Goal: Task Accomplishment & Management: Manage account settings

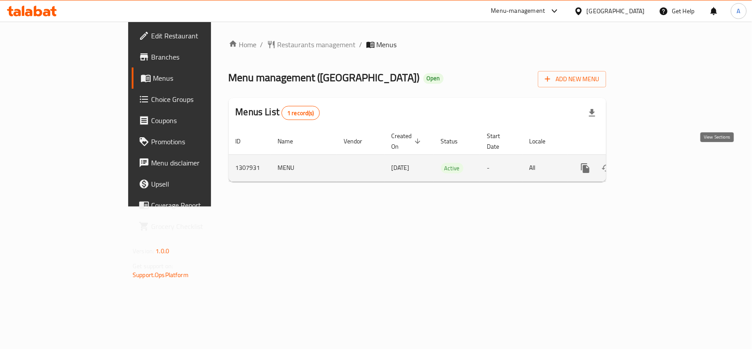
click at [654, 163] on icon "enhanced table" at bounding box center [649, 168] width 11 height 11
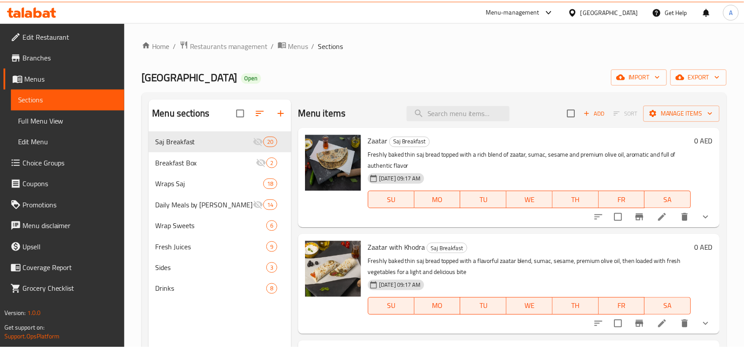
scroll to position [124, 0]
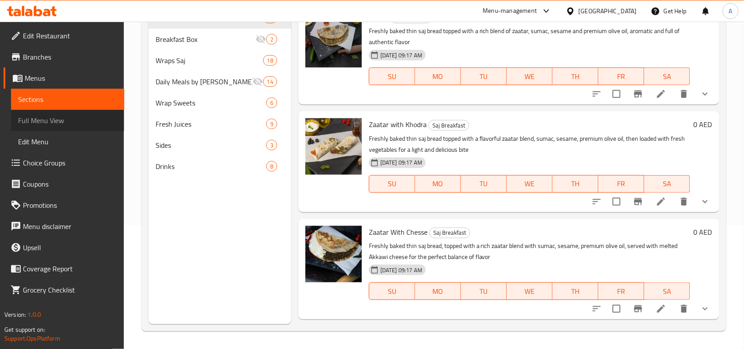
click at [63, 115] on span "Full Menu View" at bounding box center [67, 120] width 99 height 11
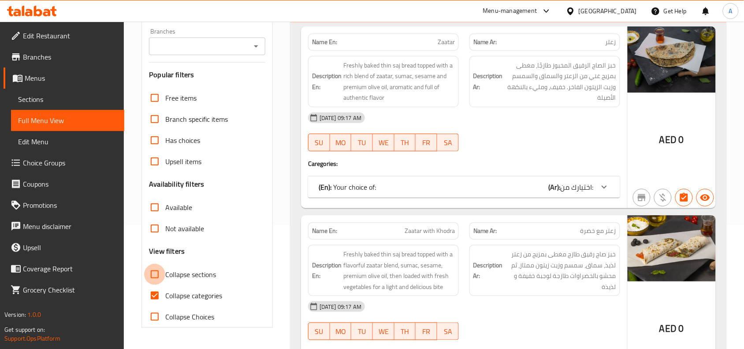
click at [155, 275] on input "Collapse sections" at bounding box center [154, 273] width 21 height 21
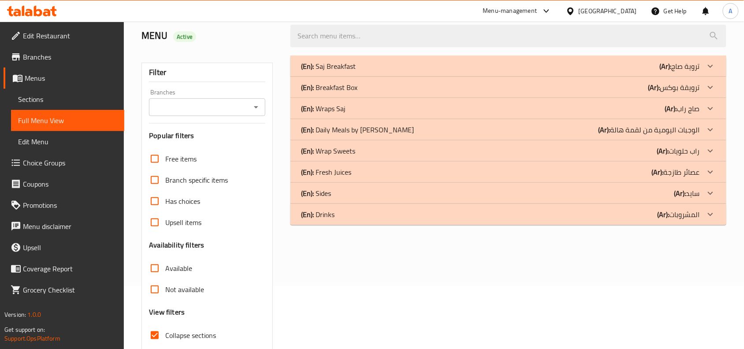
scroll to position [110, 0]
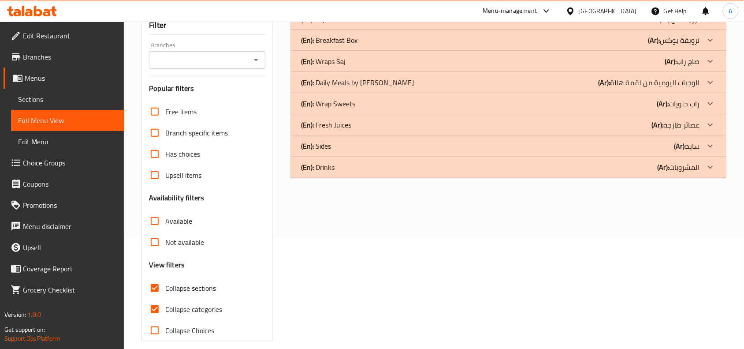
click at [150, 291] on input "Collapse sections" at bounding box center [154, 287] width 21 height 21
checkbox input "false"
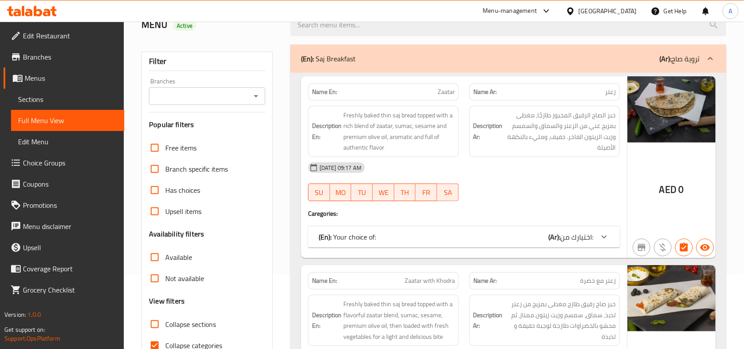
scroll to position [55, 0]
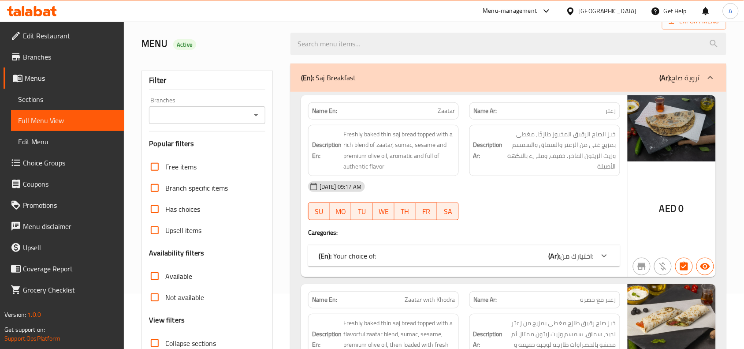
click at [258, 116] on icon "Open" at bounding box center [256, 115] width 11 height 11
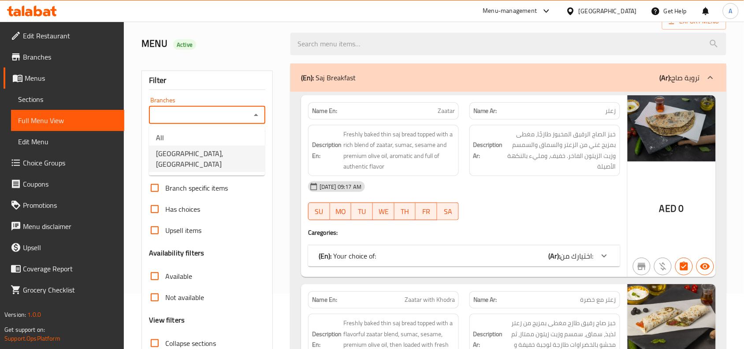
click at [225, 149] on span "WRAP STREET, Business Bay" at bounding box center [207, 158] width 102 height 21
type input "WRAP STREET, Business Bay"
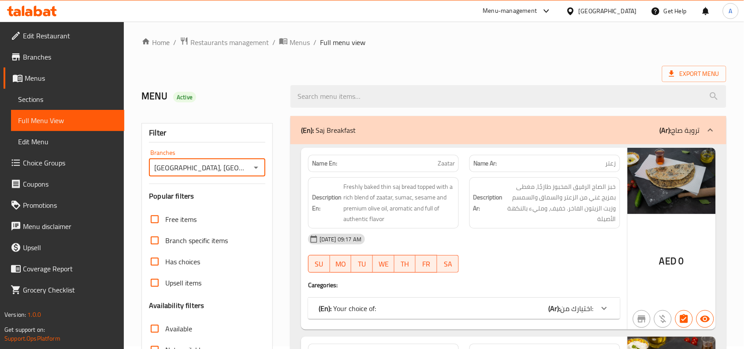
scroll to position [0, 0]
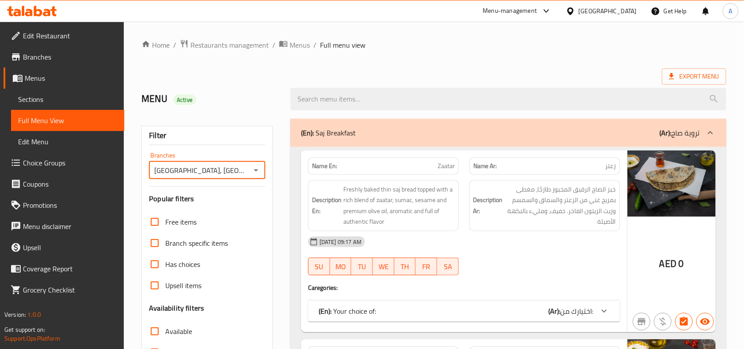
click at [39, 100] on span "Sections" at bounding box center [67, 99] width 99 height 11
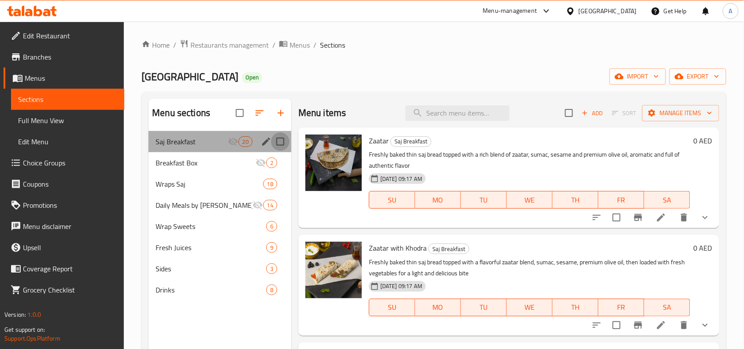
click at [280, 141] on input "Menu sections" at bounding box center [280, 141] width 19 height 19
checkbox input "true"
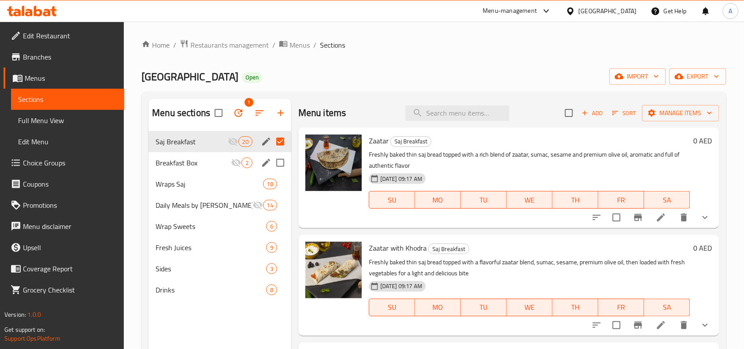
click at [280, 163] on input "Menu sections" at bounding box center [280, 162] width 19 height 19
checkbox input "true"
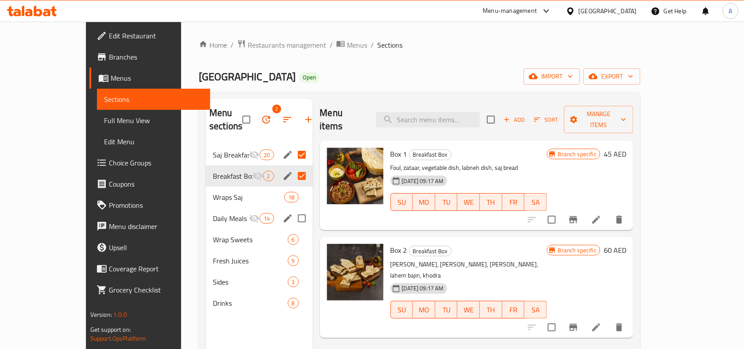
click at [293, 209] on input "Menu sections" at bounding box center [302, 218] width 19 height 19
checkbox input "true"
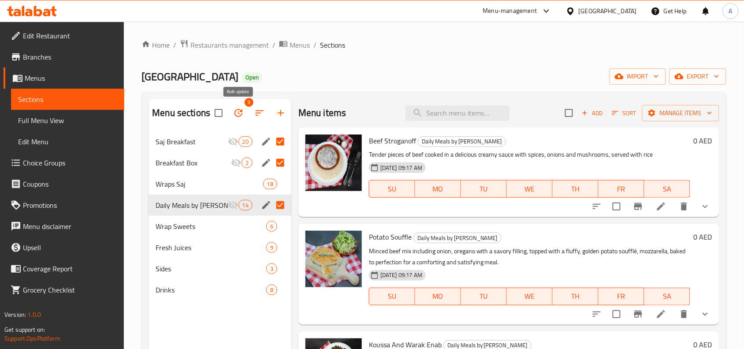
click at [232, 109] on button "button" at bounding box center [238, 112] width 21 height 21
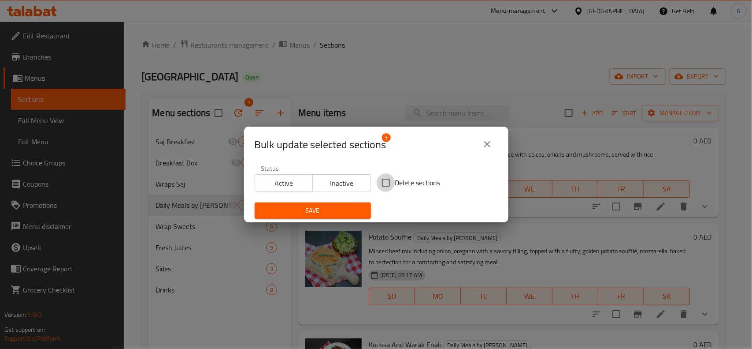
click at [386, 179] on input "Delete sections" at bounding box center [386, 182] width 19 height 19
checkbox input "true"
click at [326, 206] on span "Save" at bounding box center [313, 210] width 102 height 11
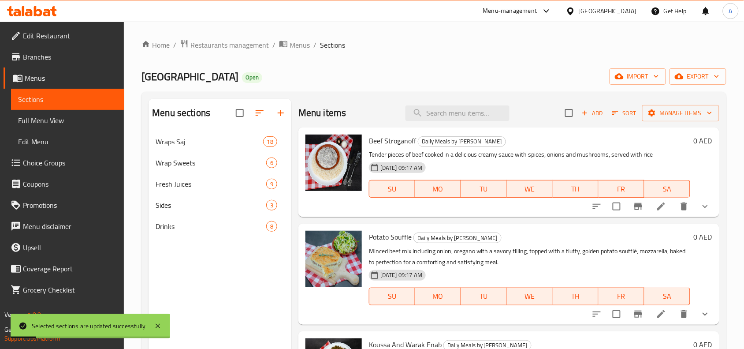
click at [54, 122] on span "Full Menu View" at bounding box center [67, 120] width 99 height 11
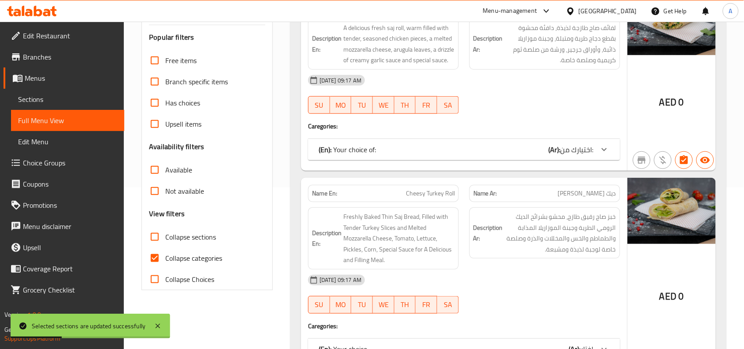
scroll to position [165, 0]
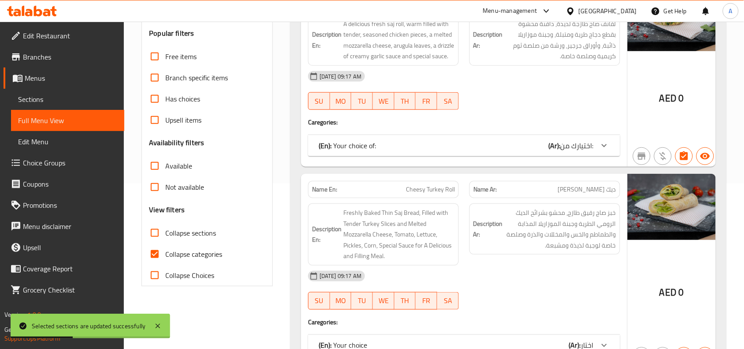
click at [183, 263] on label "Collapse categories" at bounding box center [183, 253] width 78 height 21
click at [165, 263] on input "Collapse categories" at bounding box center [154, 253] width 21 height 21
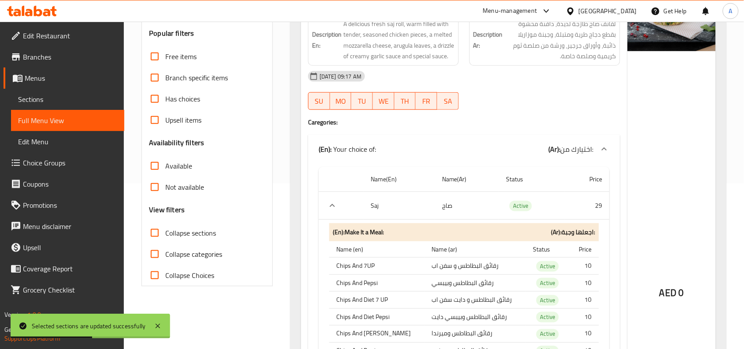
click at [181, 261] on label "Collapse categories" at bounding box center [183, 253] width 78 height 21
click at [165, 261] on input "Collapse categories" at bounding box center [154, 253] width 21 height 21
checkbox input "true"
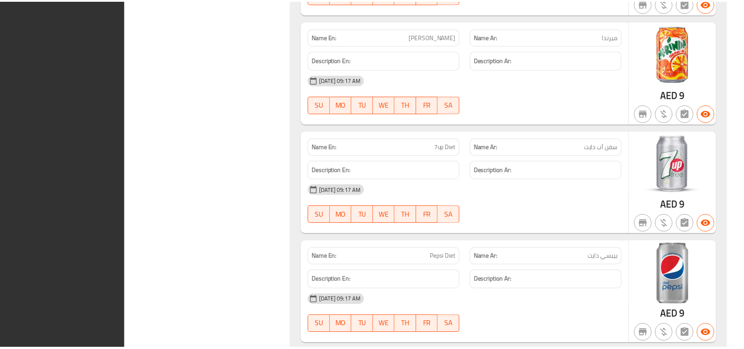
scroll to position [7512, 0]
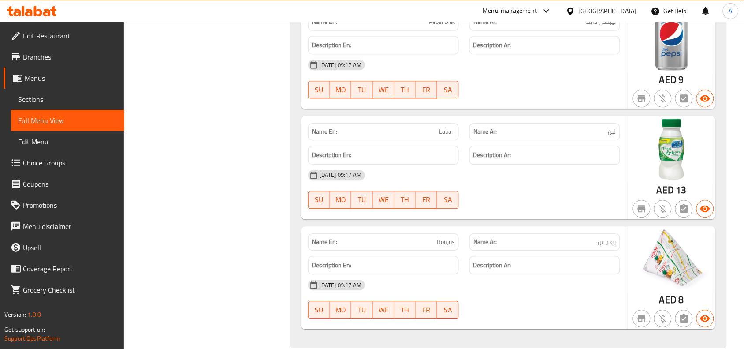
click at [44, 57] on span "Branches" at bounding box center [70, 57] width 94 height 11
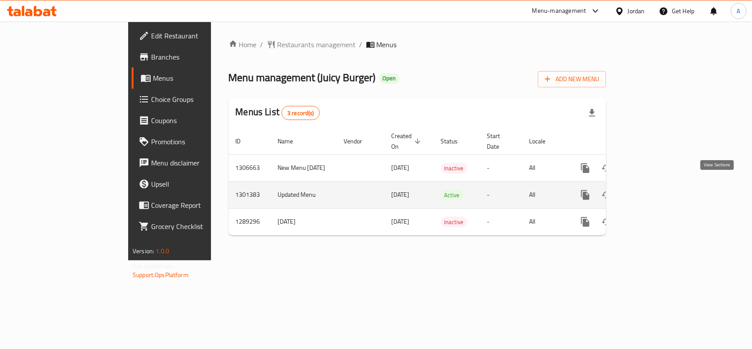
click at [654, 189] on icon "enhanced table" at bounding box center [649, 194] width 11 height 11
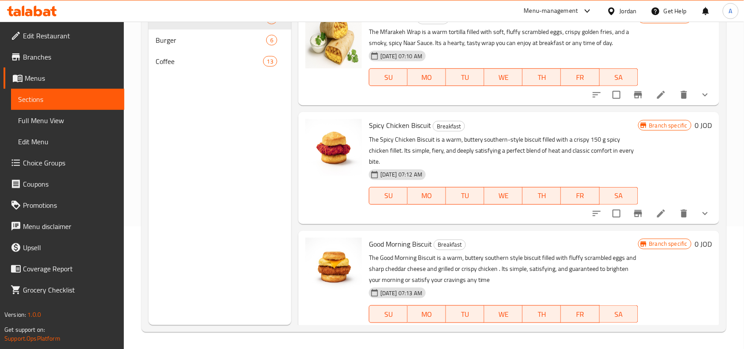
scroll to position [124, 0]
click at [234, 142] on div "Menu sections Breakfast 6 Burger 6 Coffee 13" at bounding box center [219, 149] width 143 height 349
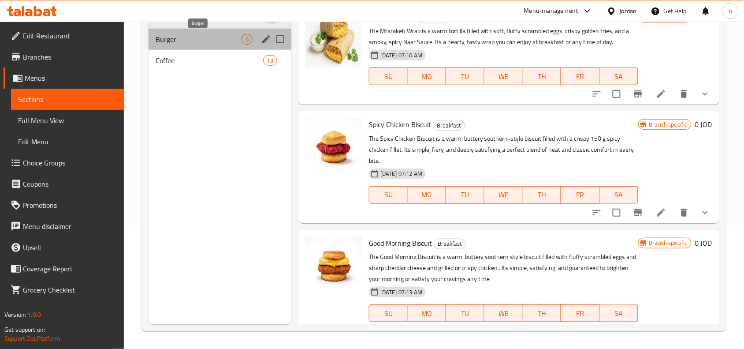
click at [184, 43] on span "Burger" at bounding box center [199, 39] width 86 height 11
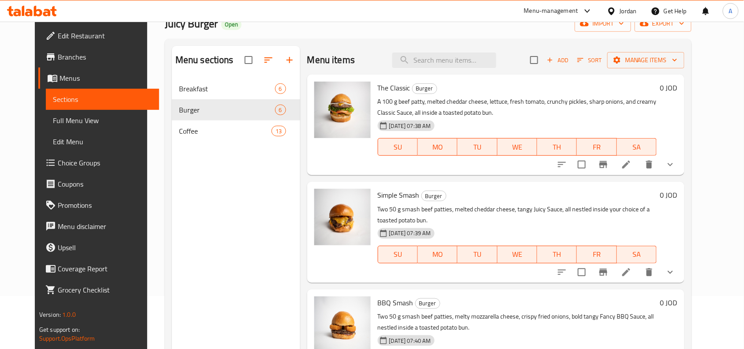
scroll to position [110, 0]
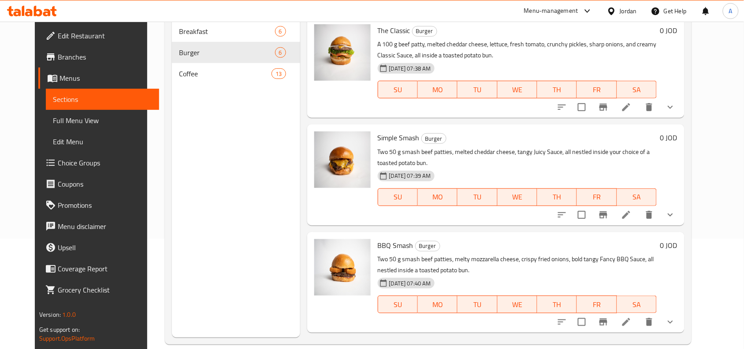
click at [675, 209] on icon "show more" at bounding box center [670, 214] width 11 height 11
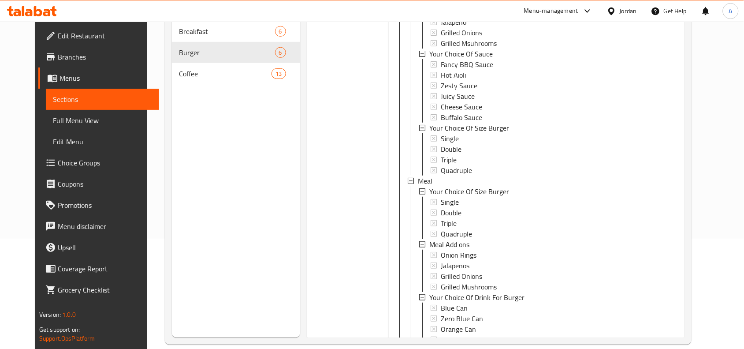
scroll to position [275, 0]
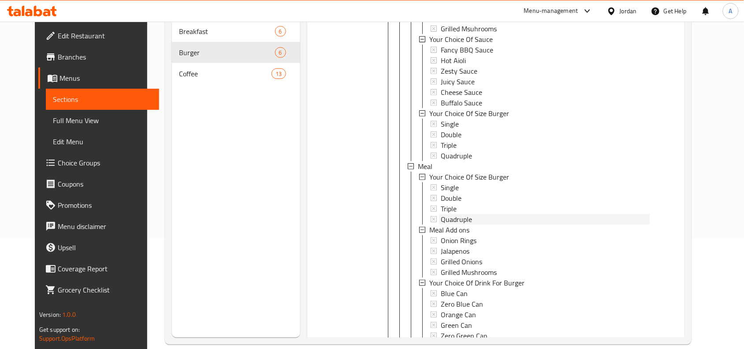
click at [492, 157] on div "Quadruple" at bounding box center [545, 155] width 209 height 11
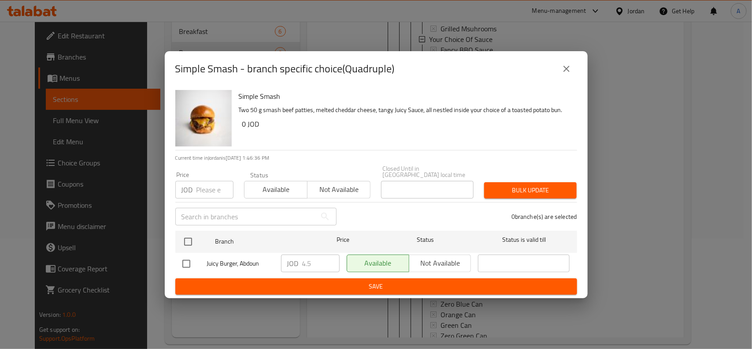
click at [569, 73] on icon "close" at bounding box center [566, 68] width 11 height 11
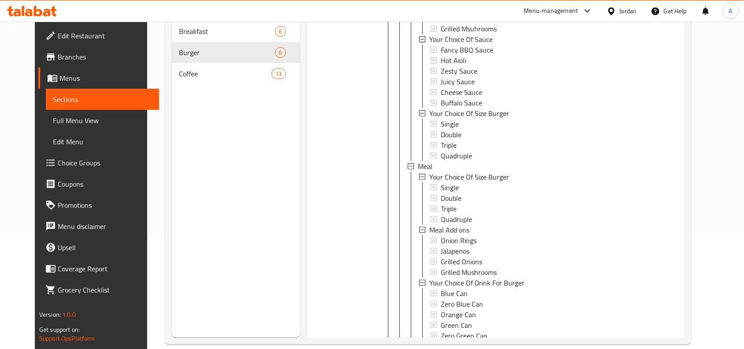
click at [65, 120] on span "Full Menu View" at bounding box center [102, 120] width 99 height 11
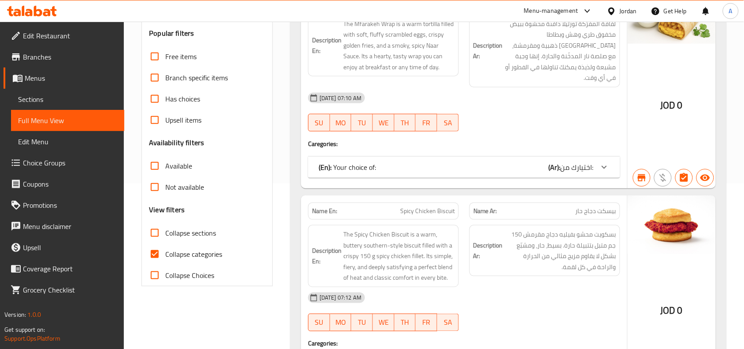
click at [185, 230] on span "Collapse sections" at bounding box center [190, 232] width 51 height 11
click at [165, 230] on input "Collapse sections" at bounding box center [154, 232] width 21 height 21
checkbox input "true"
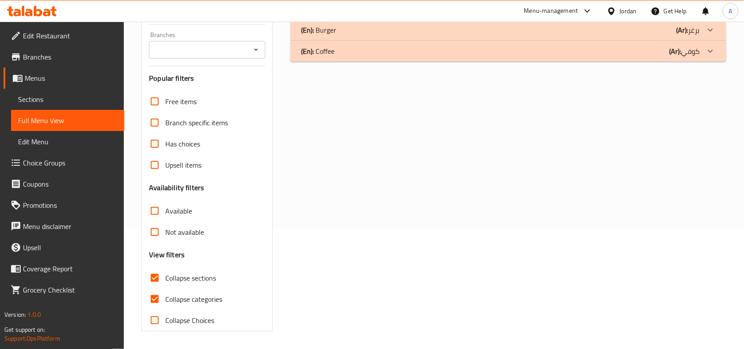
scroll to position [65, 0]
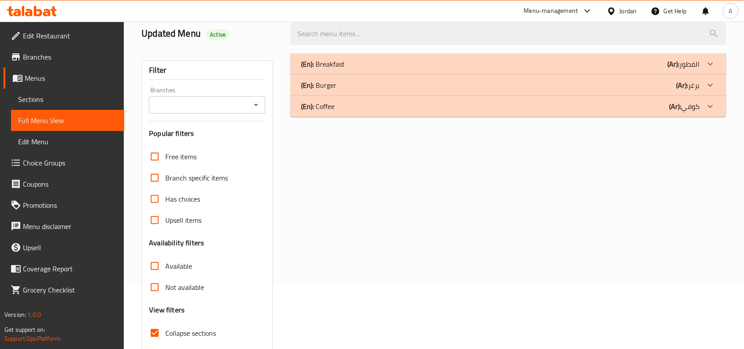
click at [536, 96] on div "(En): Coffee (Ar): كوفي Name En: Banana Bread Latte Name Ar: لاتيه خبز الموز De…" at bounding box center [508, 106] width 436 height 21
click at [534, 69] on div "(En): Burger (Ar): برغر" at bounding box center [500, 64] width 399 height 11
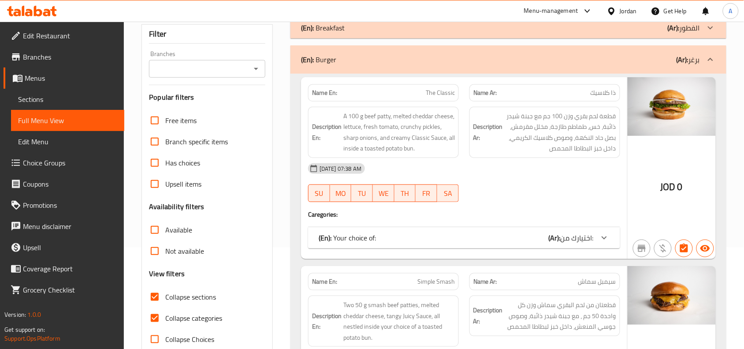
scroll to position [120, 0]
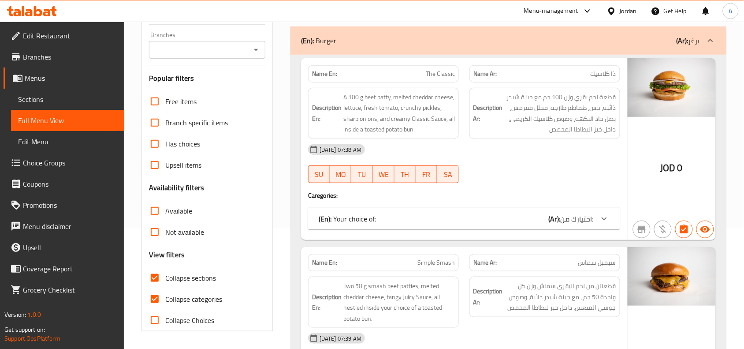
click at [617, 228] on div "(En): Your choice of: (Ar): اختيارك من:" at bounding box center [464, 218] width 312 height 21
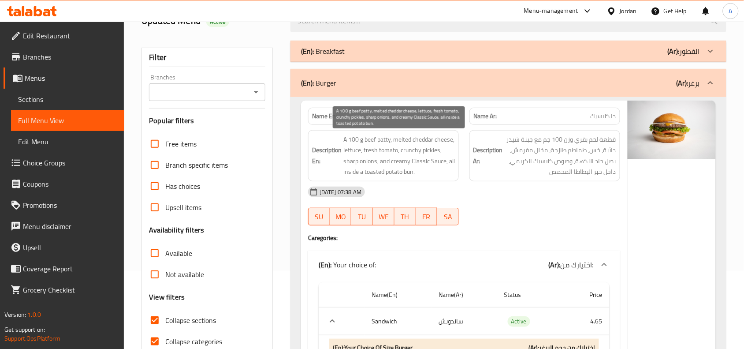
scroll to position [175, 0]
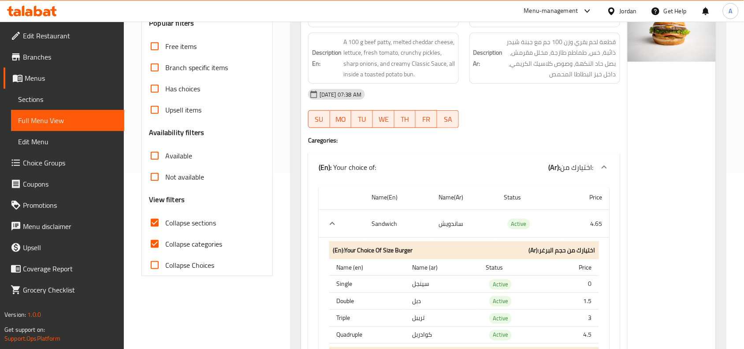
click at [613, 164] on div at bounding box center [603, 166] width 21 height 21
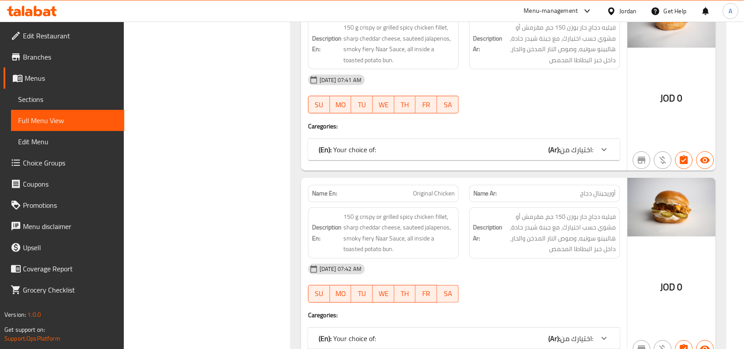
scroll to position [1021, 0]
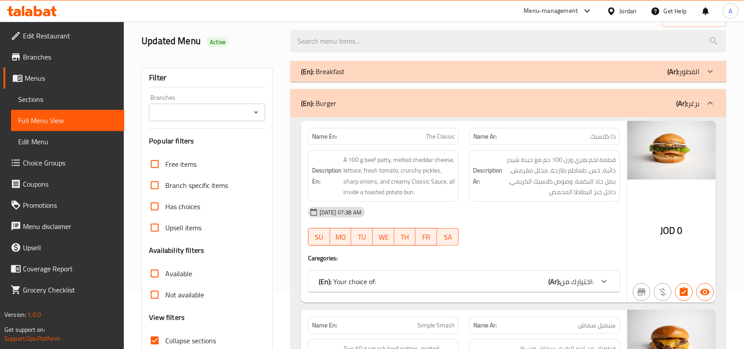
scroll to position [0, 0]
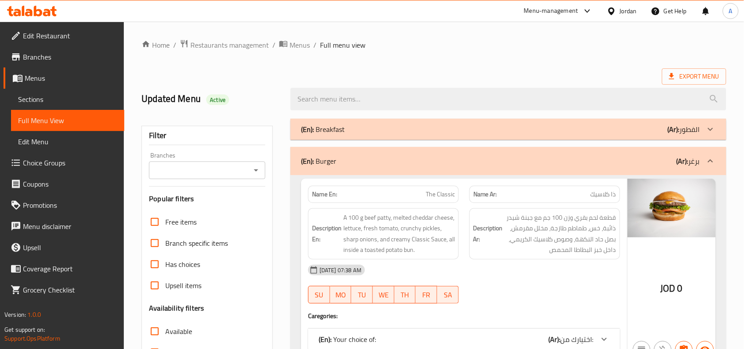
click at [634, 124] on div "(En): Breakfast (Ar): الفطور" at bounding box center [500, 129] width 399 height 11
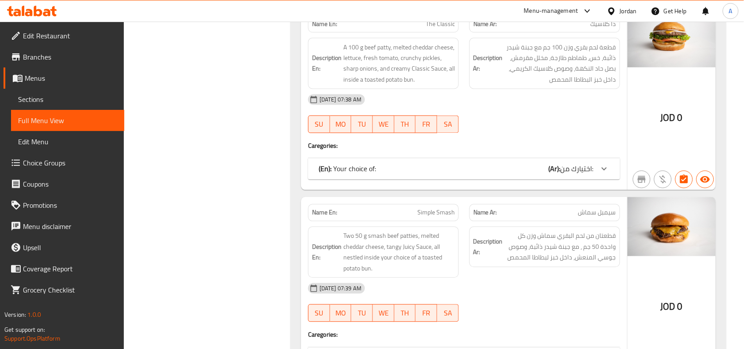
scroll to position [1432, 0]
click at [53, 94] on span "Sections" at bounding box center [67, 99] width 99 height 11
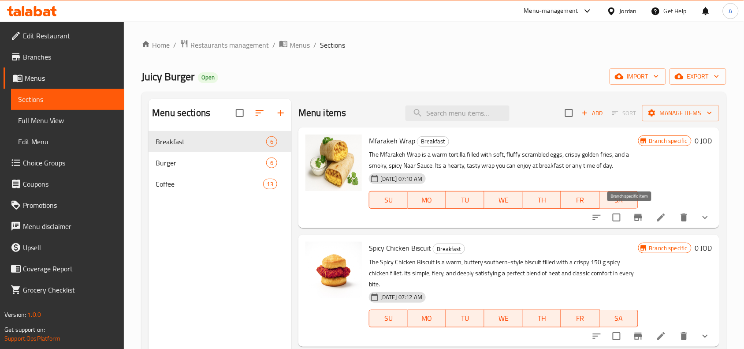
click at [627, 221] on button "Branch-specific-item" at bounding box center [637, 217] width 21 height 21
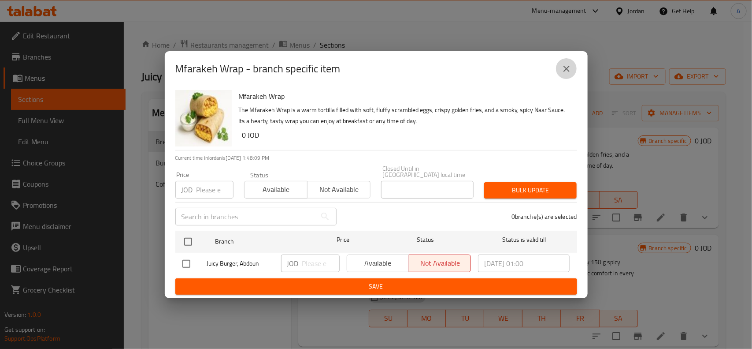
click at [563, 68] on icon "close" at bounding box center [566, 68] width 11 height 11
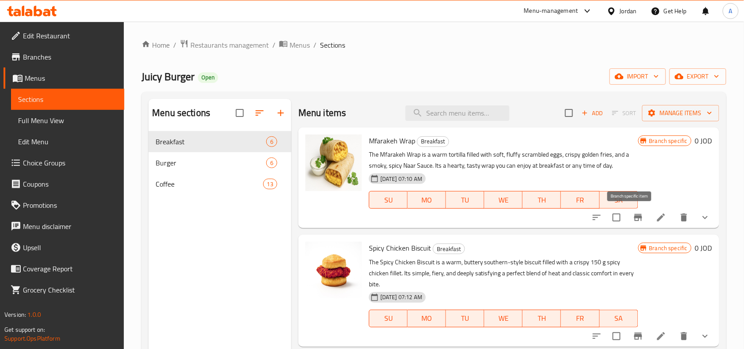
click at [634, 218] on icon "Branch-specific-item" at bounding box center [638, 217] width 8 height 7
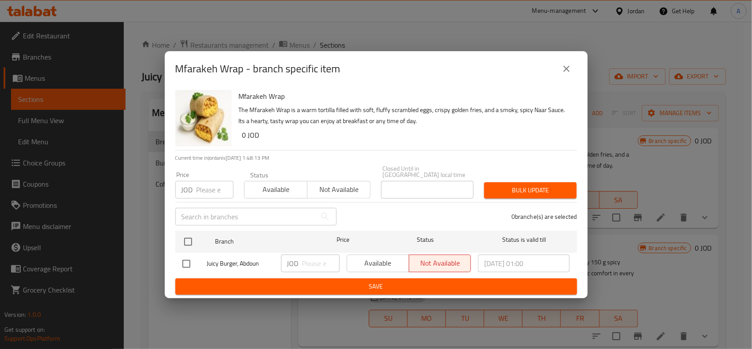
click at [571, 74] on icon "close" at bounding box center [566, 68] width 11 height 11
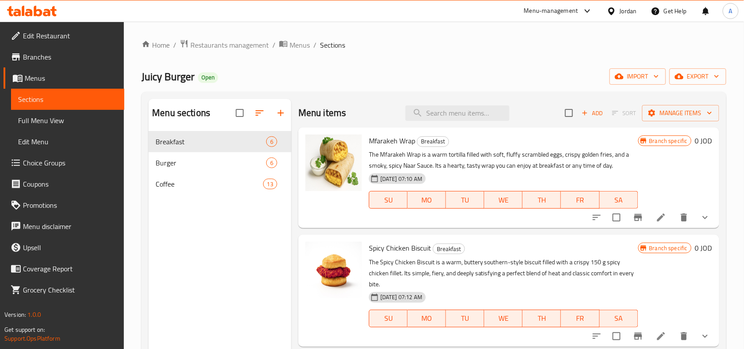
click at [656, 215] on icon at bounding box center [661, 217] width 11 height 11
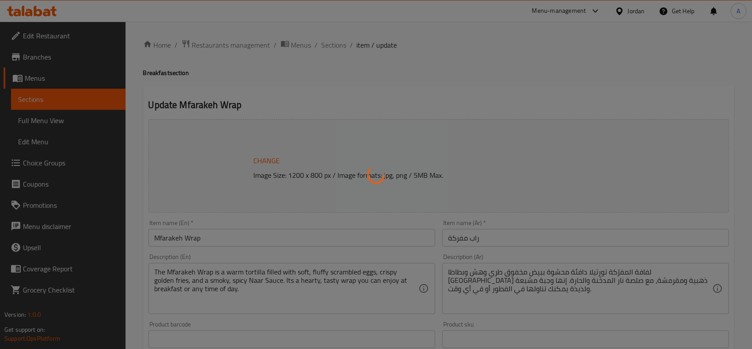
type input "اضافات للوجبة"
type input "0"
type input "اختيارك من المشروب"
type input "1"
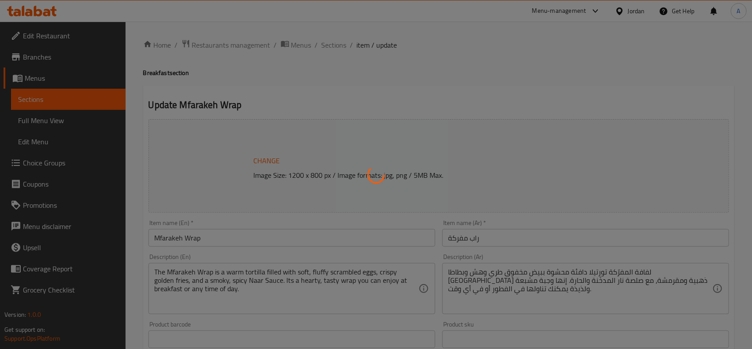
type input "1"
type input "اختيارك من الصوص"
type input "0"
type input "اضافات للساندويش"
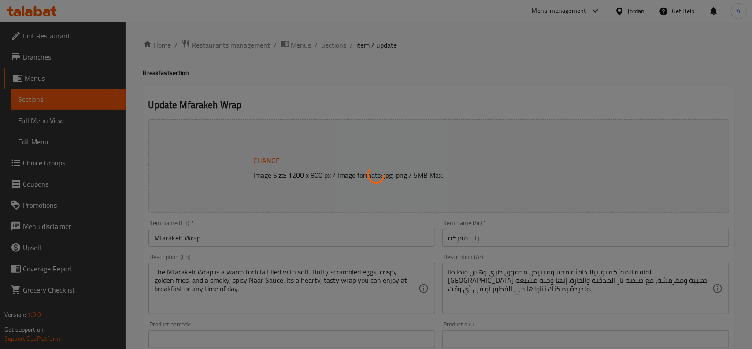
type input "0"
type input "اختيارك من الصوص"
type input "0"
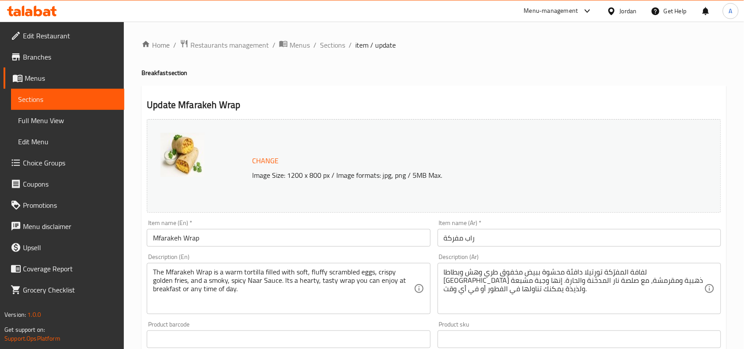
click at [332, 49] on span "Sections" at bounding box center [332, 45] width 25 height 11
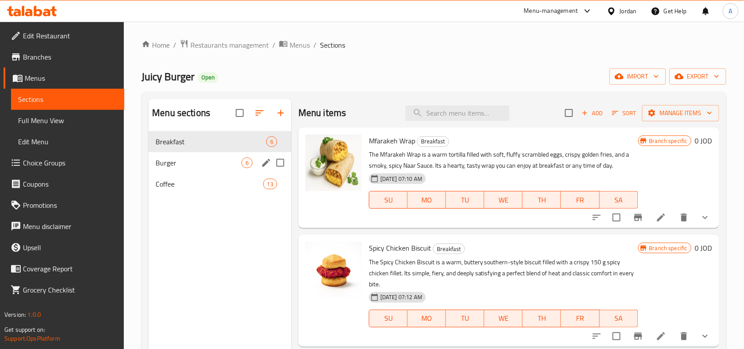
click at [170, 160] on span "Burger" at bounding box center [199, 162] width 86 height 11
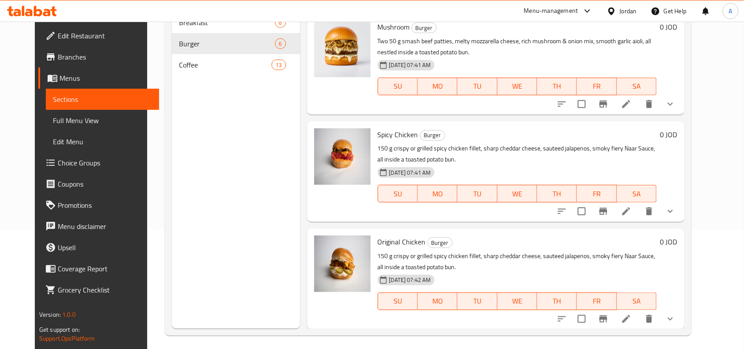
scroll to position [124, 0]
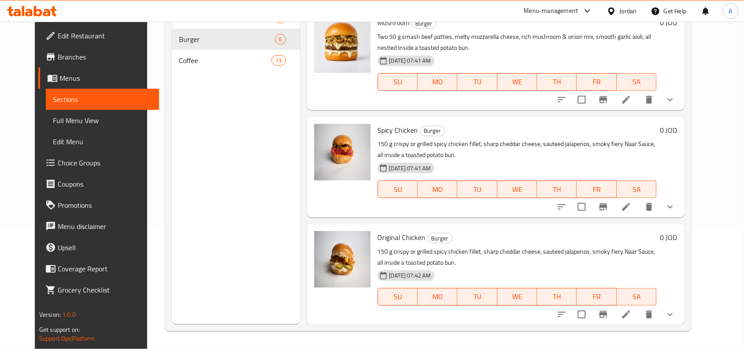
click at [36, 12] on icon at bounding box center [32, 11] width 50 height 11
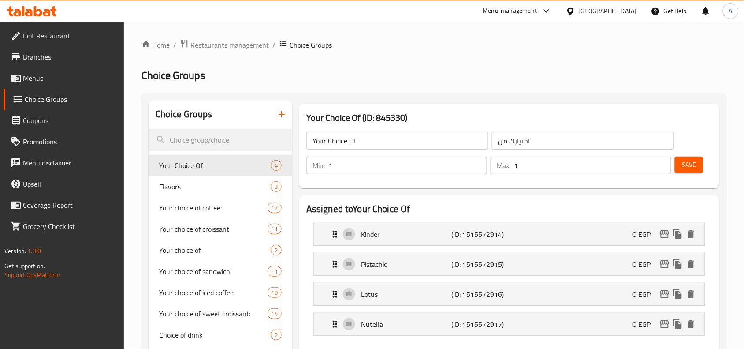
click at [552, 14] on div at bounding box center [544, 11] width 15 height 11
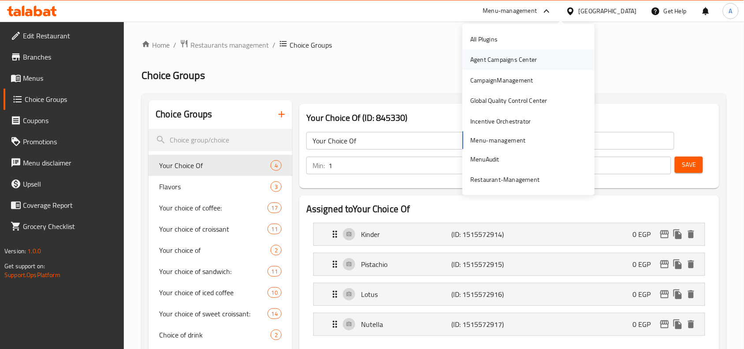
click at [519, 56] on div "Agent Campaigns Center" at bounding box center [503, 60] width 67 height 10
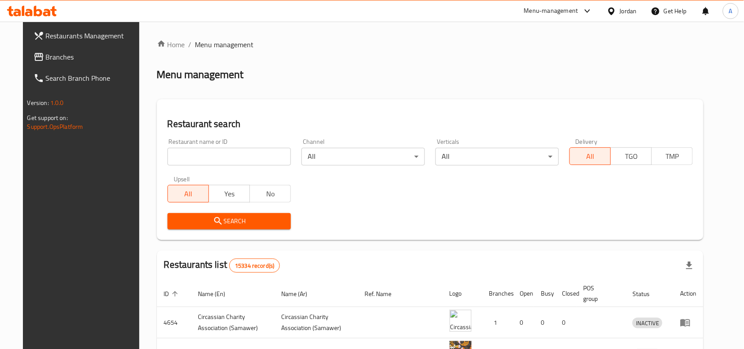
click at [209, 173] on div "Upsell All Yes No" at bounding box center [229, 189] width 134 height 37
click at [210, 163] on input "search" at bounding box center [228, 157] width 123 height 18
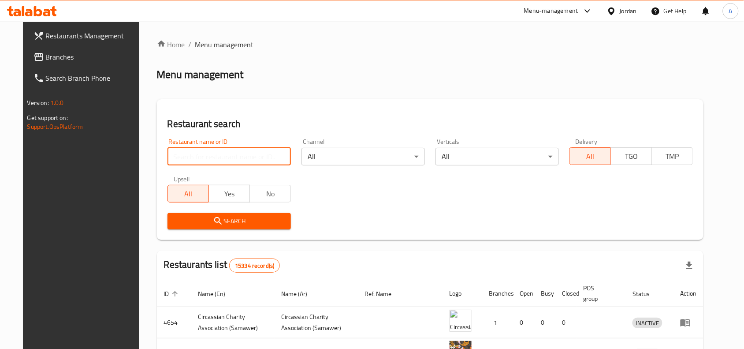
paste input "1306663"
type input "1306663"
click button "Search" at bounding box center [228, 221] width 123 height 16
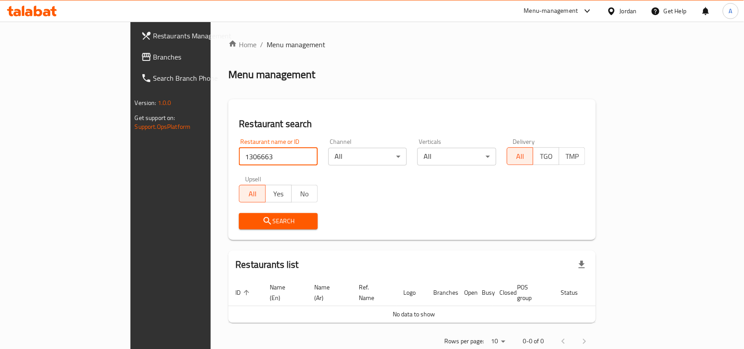
click at [37, 11] on icon at bounding box center [38, 11] width 8 height 11
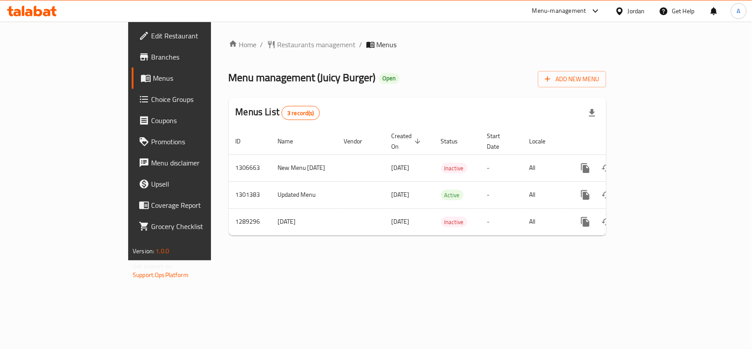
click at [318, 110] on div "Menus List 3 record(s)" at bounding box center [418, 113] width 378 height 30
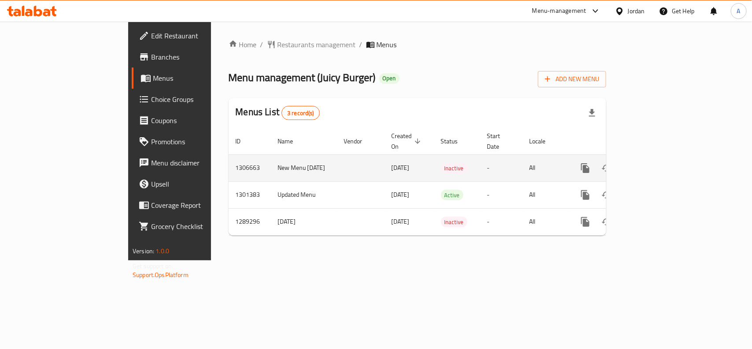
click at [654, 163] on icon "enhanced table" at bounding box center [649, 168] width 11 height 11
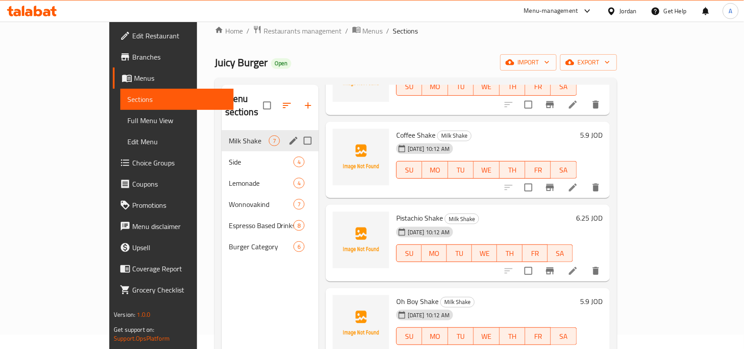
scroll to position [14, 0]
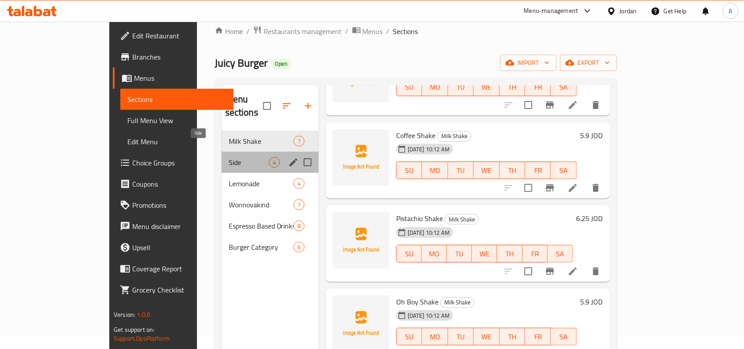
click at [230, 157] on span "Side" at bounding box center [249, 162] width 40 height 11
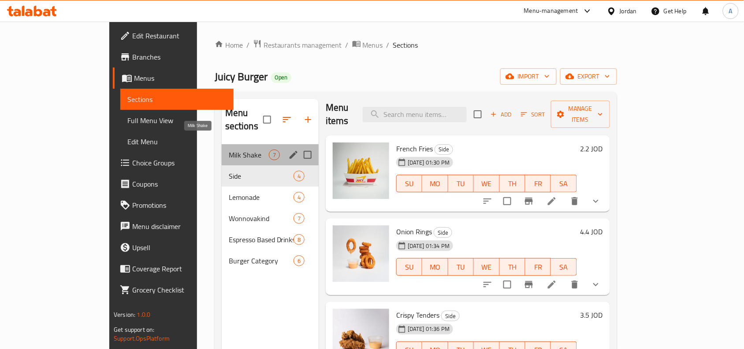
click at [229, 149] on span "Milk Shake" at bounding box center [249, 154] width 40 height 11
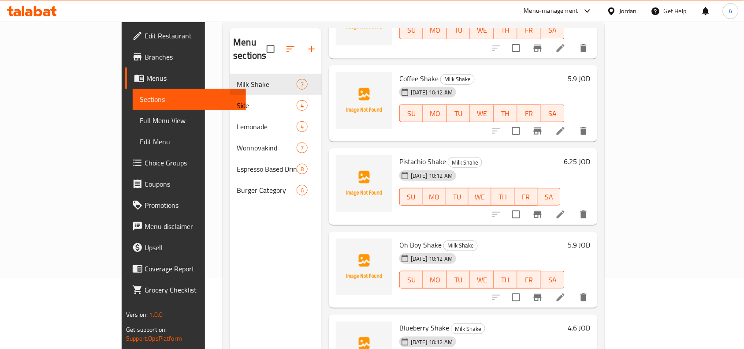
scroll to position [124, 0]
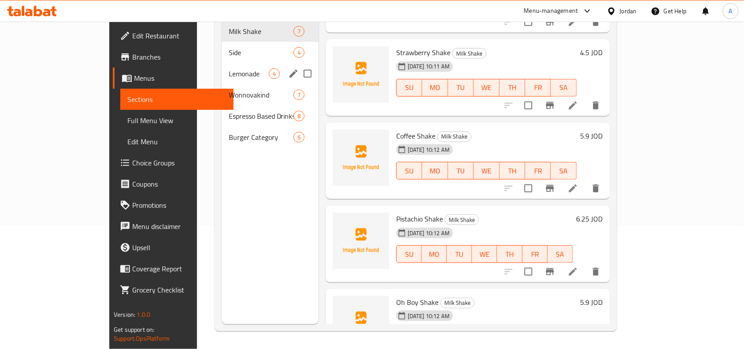
click at [229, 68] on span "Lemonade" at bounding box center [249, 73] width 40 height 11
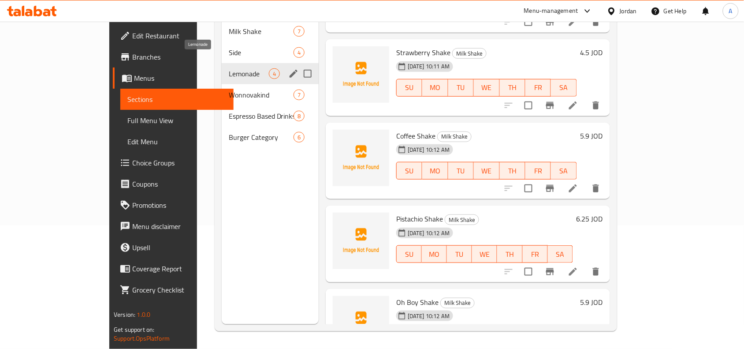
scroll to position [102, 0]
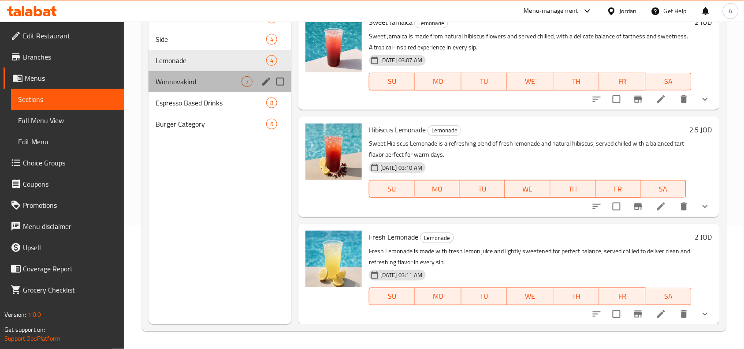
click at [182, 89] on div "Wonnovakind 7" at bounding box center [219, 81] width 143 height 21
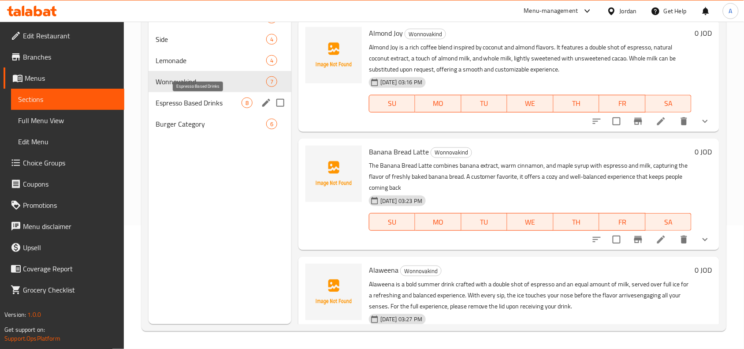
click at [206, 100] on span "Espresso Based Drinks" at bounding box center [199, 102] width 86 height 11
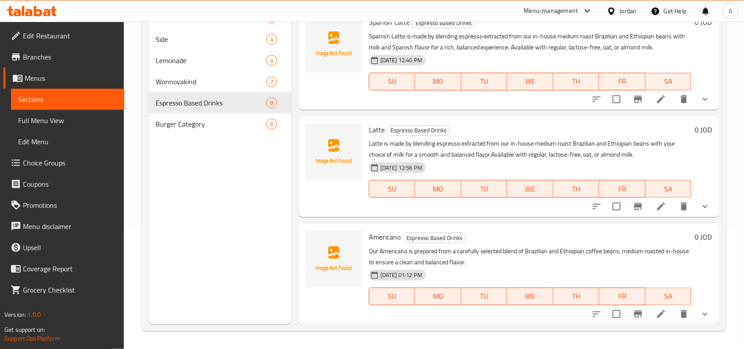
click at [208, 137] on nav "Milk Shake 7 Side 4 Lemonade 4 Wonnovakind 7 Espresso Based Drinks 8 Burger Cat…" at bounding box center [219, 71] width 143 height 134
click at [44, 73] on span "Menus" at bounding box center [71, 78] width 93 height 11
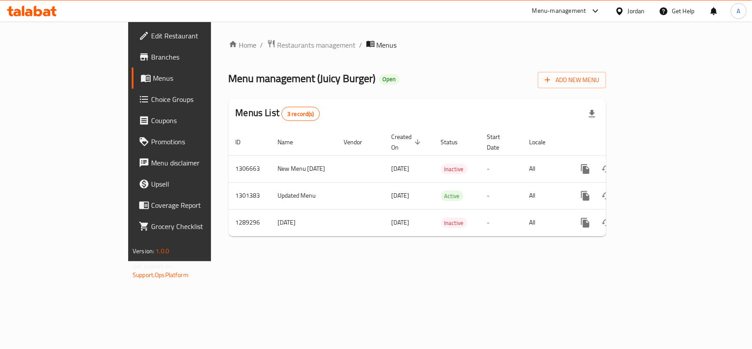
click at [632, 10] on div "Jordan" at bounding box center [636, 11] width 17 height 10
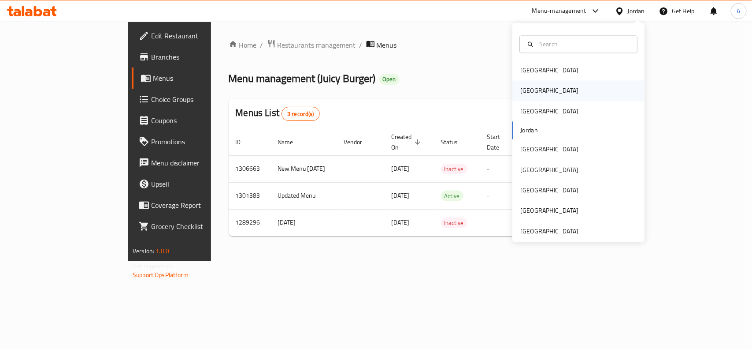
click at [532, 91] on div "[GEOGRAPHIC_DATA]" at bounding box center [549, 91] width 72 height 20
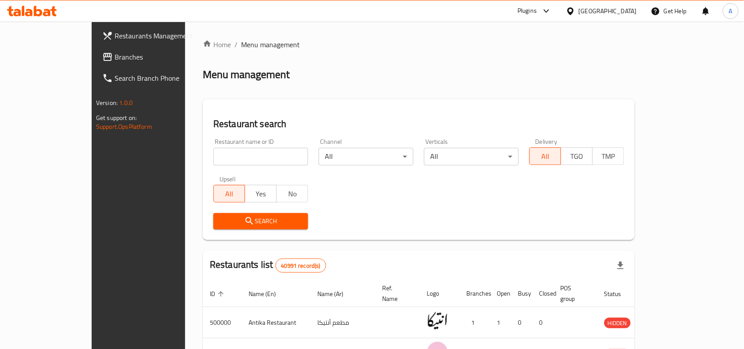
click at [115, 56] on span "Branches" at bounding box center [162, 57] width 94 height 11
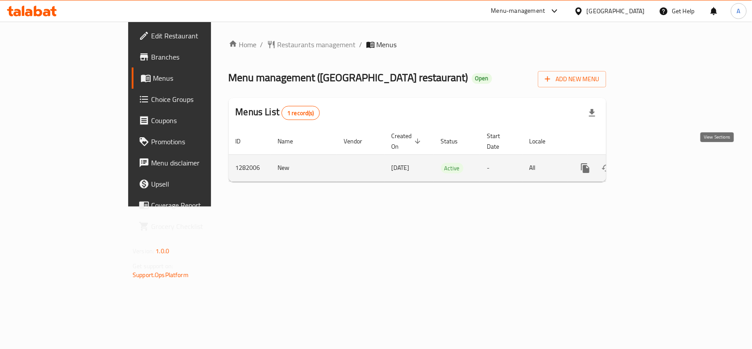
click at [660, 166] on link "enhanced table" at bounding box center [648, 167] width 21 height 21
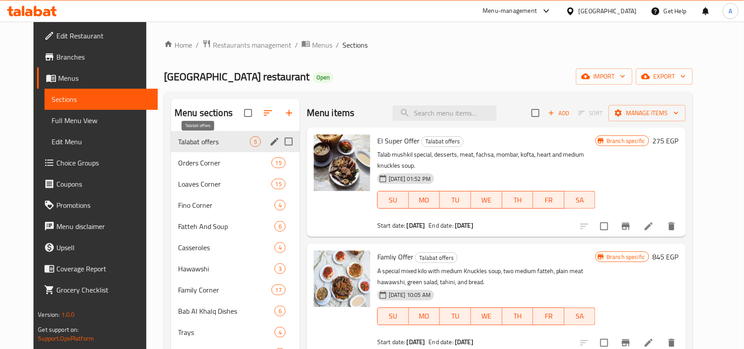
click at [208, 142] on span "Talabat offers" at bounding box center [214, 141] width 72 height 11
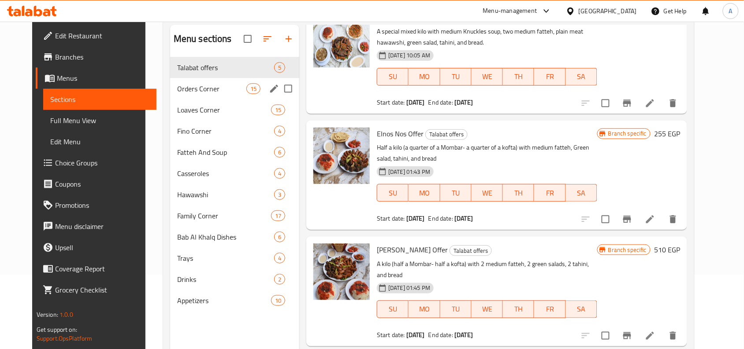
scroll to position [55, 0]
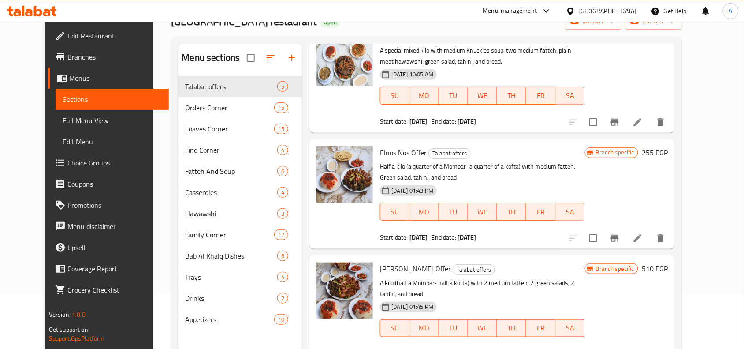
click at [63, 123] on span "Full Menu View" at bounding box center [112, 120] width 99 height 11
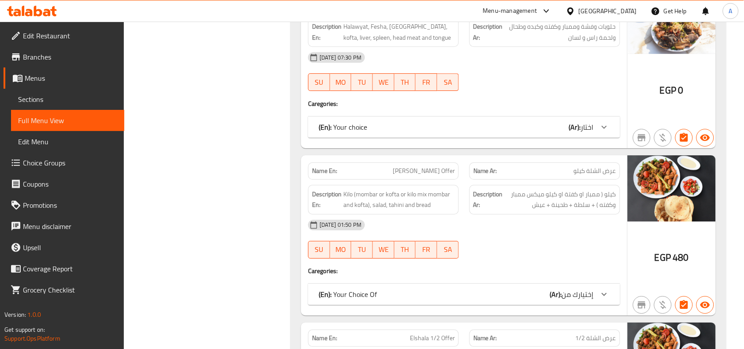
scroll to position [8636, 0]
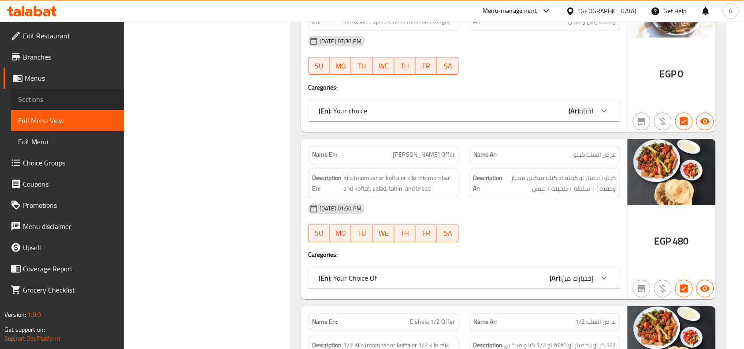
click at [49, 94] on span "Sections" at bounding box center [67, 99] width 99 height 11
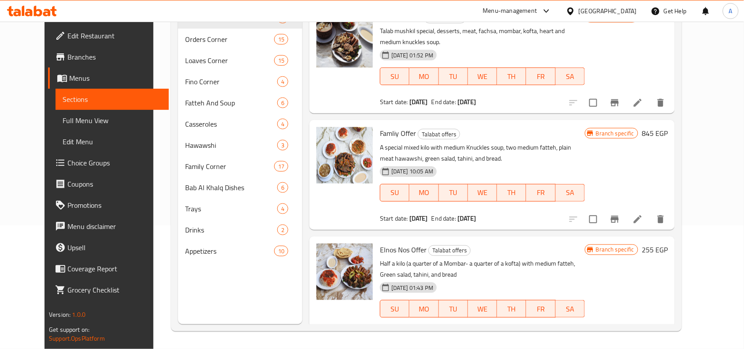
scroll to position [124, 0]
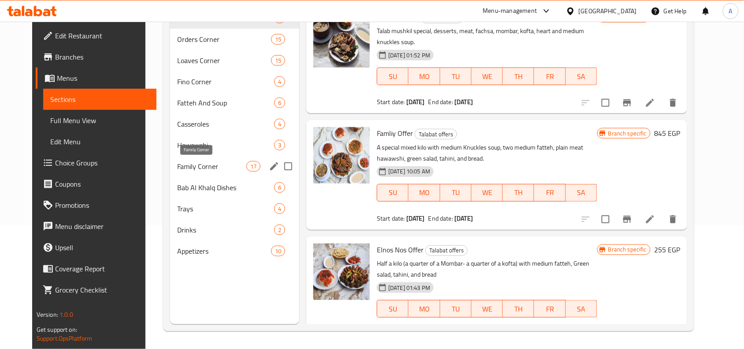
click at [205, 161] on span "Family Corner" at bounding box center [211, 166] width 69 height 11
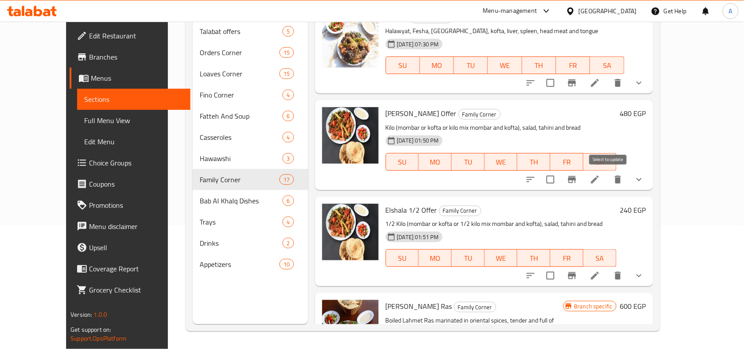
click at [560, 177] on input "checkbox" at bounding box center [550, 179] width 19 height 19
checkbox input "true"
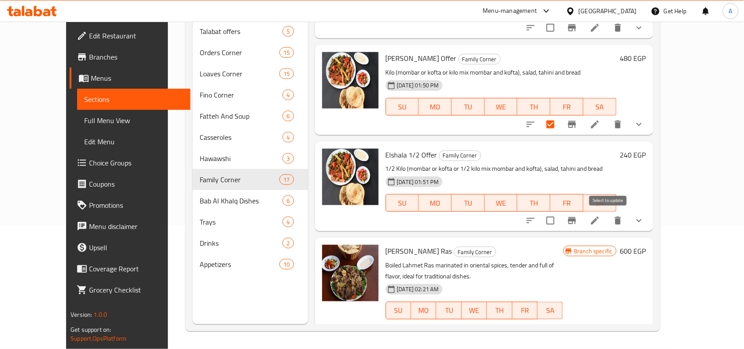
click at [560, 220] on input "checkbox" at bounding box center [550, 220] width 19 height 19
checkbox input "true"
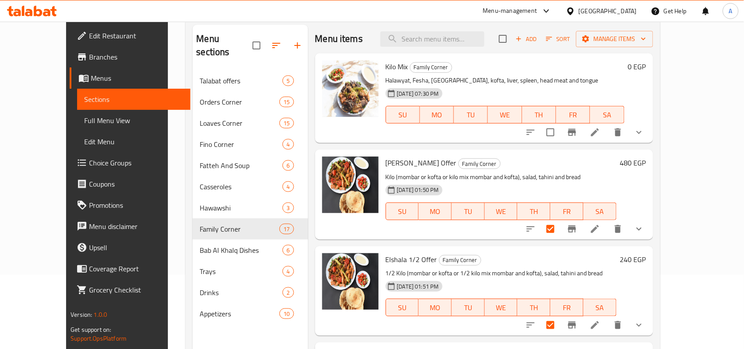
scroll to position [0, 0]
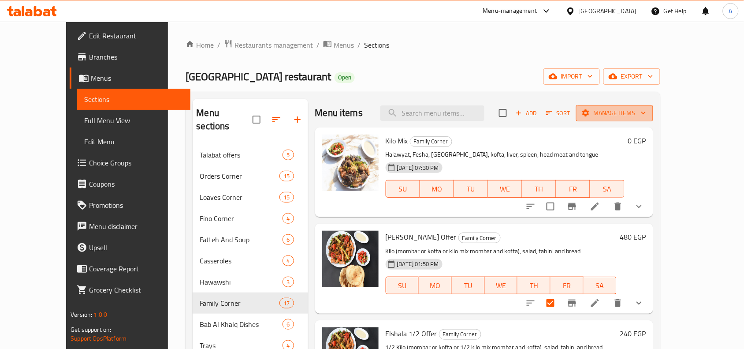
click at [646, 113] on span "Manage items" at bounding box center [614, 113] width 63 height 11
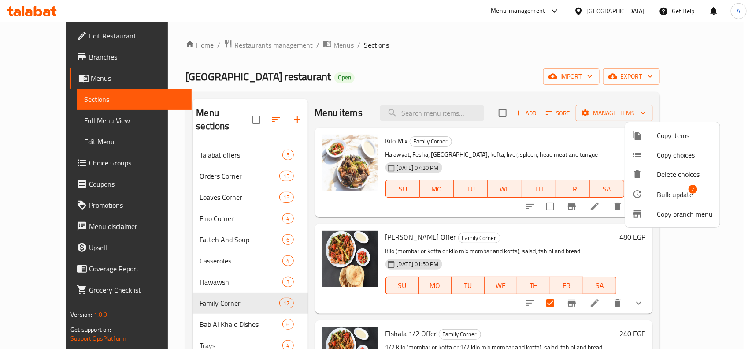
click at [678, 189] on span "Bulk update" at bounding box center [675, 194] width 36 height 11
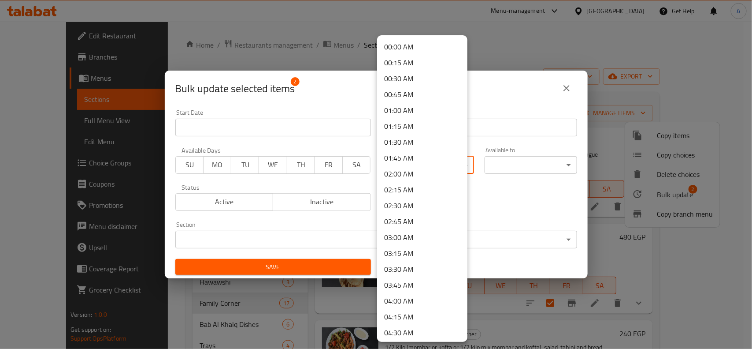
click at [417, 171] on body "​ Menu-management Egypt Get Help A Edit Restaurant Branches Menus Sections Full…" at bounding box center [376, 185] width 752 height 327
click at [520, 210] on div at bounding box center [376, 174] width 752 height 349
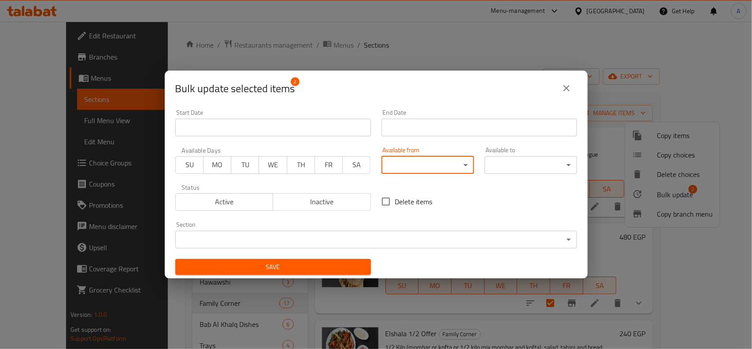
click at [401, 164] on body "​ Menu-management Egypt Get Help A Edit Restaurant Branches Menus Sections Full…" at bounding box center [376, 185] width 752 height 327
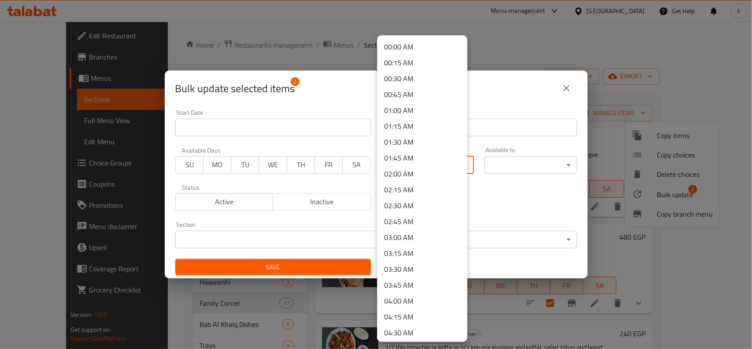
click at [503, 184] on div at bounding box center [376, 174] width 752 height 349
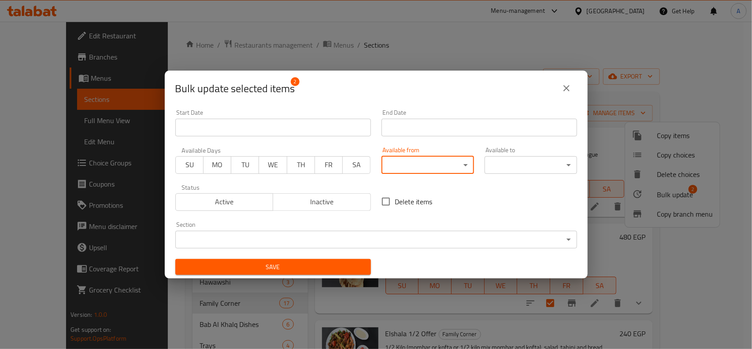
click at [225, 125] on input "Start Date" at bounding box center [273, 128] width 196 height 18
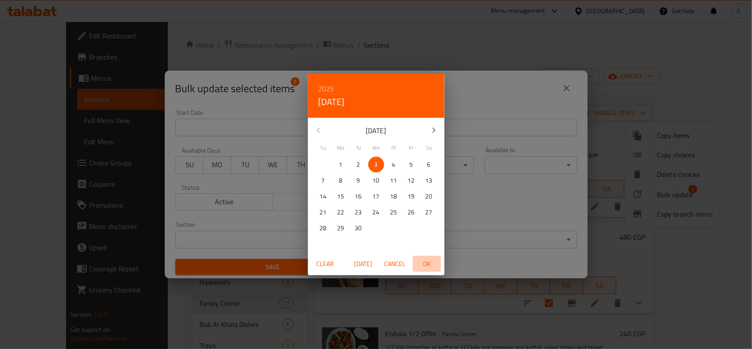
click at [425, 262] on span "OK" at bounding box center [426, 263] width 21 height 11
type input "[DATE]"
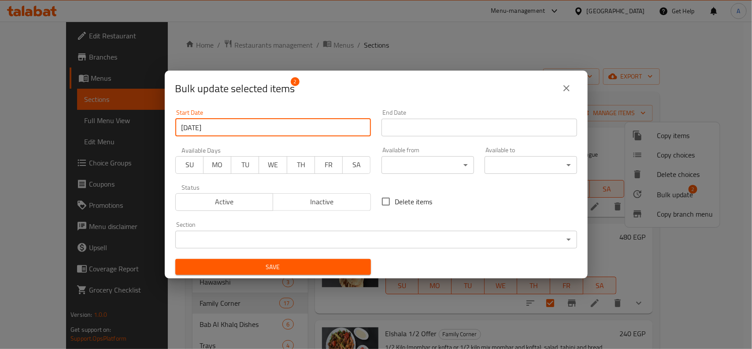
click at [426, 125] on input "Start Date" at bounding box center [480, 128] width 196 height 18
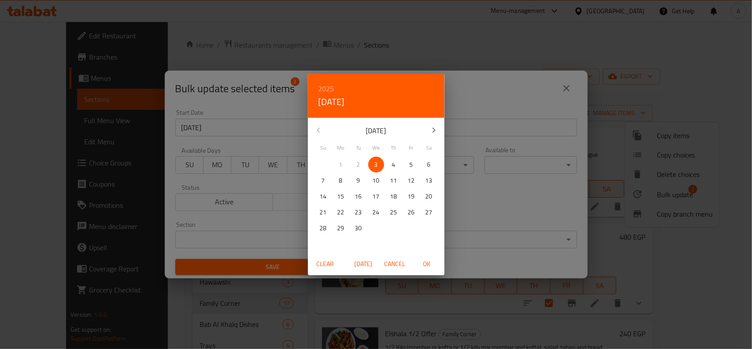
click at [433, 131] on icon "button" at bounding box center [433, 129] width 3 height 5
click at [410, 229] on p "31" at bounding box center [411, 227] width 7 height 11
click at [432, 265] on span "OK" at bounding box center [426, 263] width 21 height 11
type input "[DATE]"
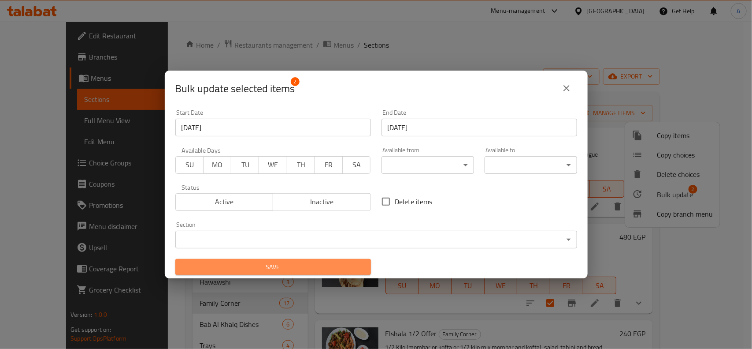
click at [354, 261] on span "Save" at bounding box center [273, 266] width 182 height 11
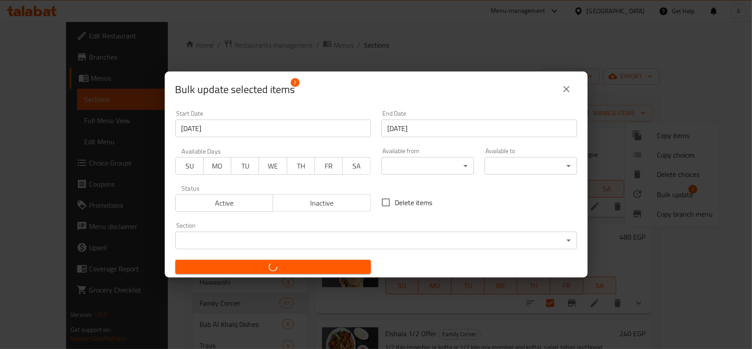
checkbox input "false"
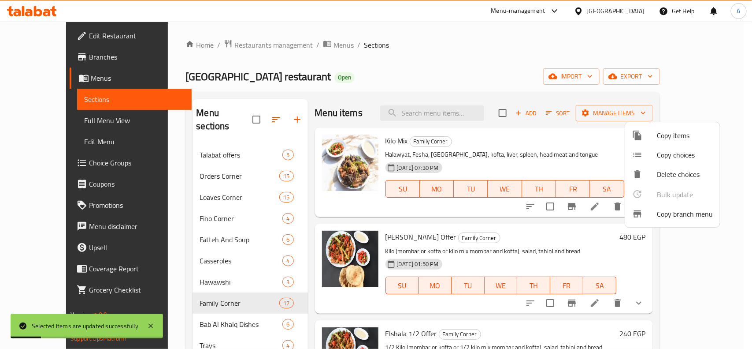
click at [505, 232] on div at bounding box center [376, 174] width 752 height 349
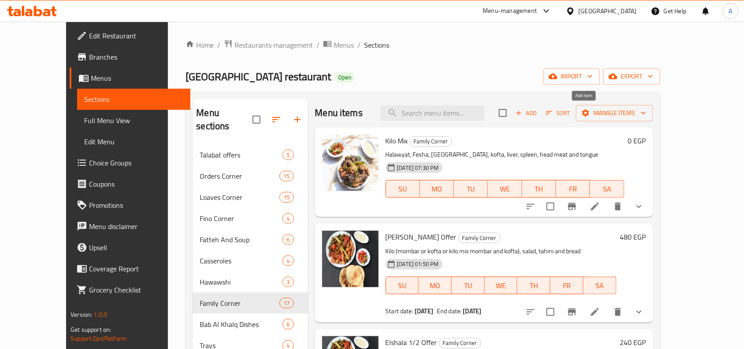
click at [521, 113] on icon "button" at bounding box center [518, 113] width 5 height 5
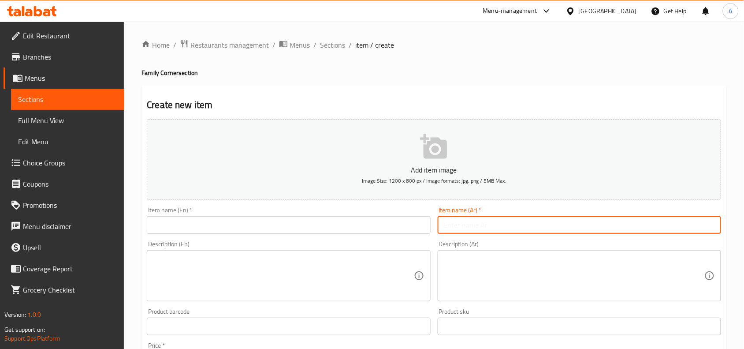
click at [475, 220] on input "text" at bounding box center [579, 225] width 283 height 18
paste input "عرض التقيل"
type input "عرض التقيل"
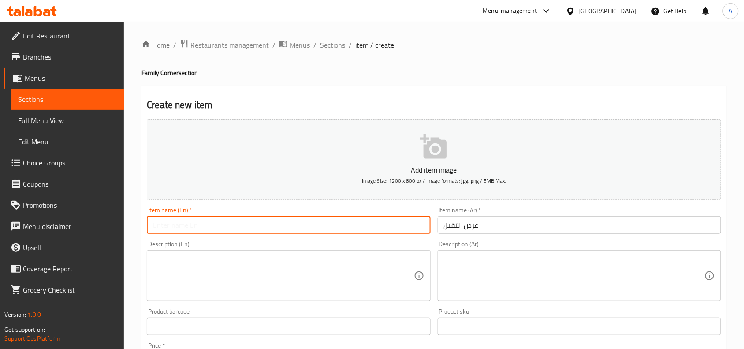
click at [397, 222] on input "text" at bounding box center [288, 225] width 283 height 18
type input "El Tkeel Offer"
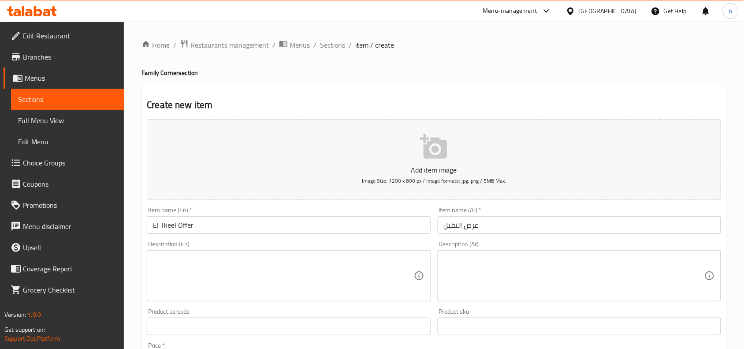
click at [520, 271] on textarea at bounding box center [574, 276] width 260 height 42
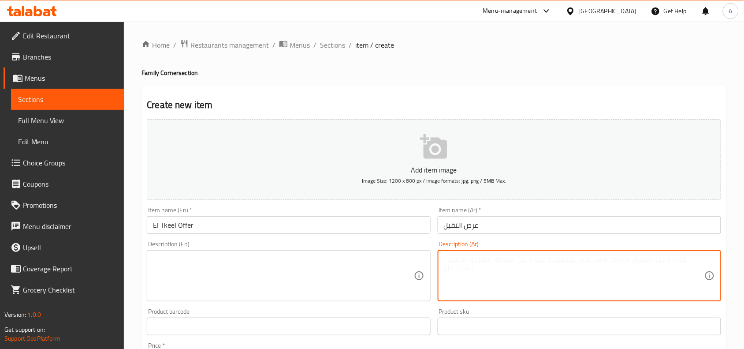
paste textarea "طلب مشكل + شوربة كوارع مخلية + فتة + سلطة وطيحنة وعيش"
click at [595, 260] on textarea "طلب مشكل + شوربة كوارع مخلية + فتة + سلطة وطيحنة وعيش" at bounding box center [574, 276] width 260 height 42
click at [530, 260] on textarea "طلب مشكل عادى + شوربة كوارع مخلية + فتة + سلطة وطيحنة وعيش" at bounding box center [574, 276] width 260 height 42
click at [512, 260] on textarea "طلب مشكل عادى + شوربة كوارع مخلية وسط + فتة + سلطة وطيحنة وعيش" at bounding box center [574, 276] width 260 height 42
paste textarea "فتة خل وثوم"
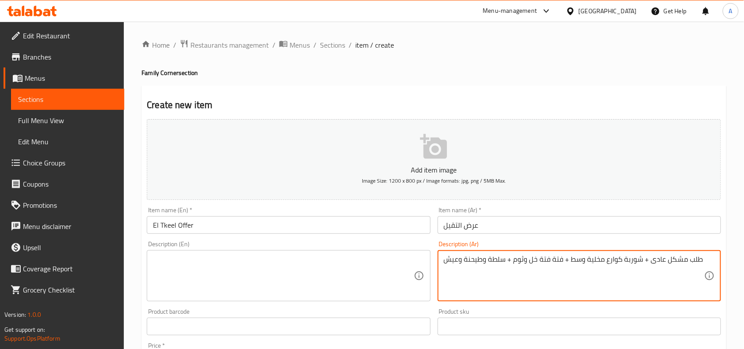
drag, startPoint x: 552, startPoint y: 261, endPoint x: 560, endPoint y: 260, distance: 8.5
click at [560, 260] on textarea "طلب مشكل عادى + شوربة كوارع مخلية وسط + فتة فتة خل وثوم + سلطة وطيحنة وعيش" at bounding box center [574, 276] width 260 height 42
click at [513, 259] on textarea "طلب مشكل عادى + شوربة كوارع مخلية وسط + فتة خل وثوم + سلطة وطيحنة وعيش" at bounding box center [574, 276] width 260 height 42
type textarea "طلب مشكل عادى + شوربة كوارع مخلية وسط + فتة خل وثوم وسط + سلطة وطيحنة وعيش"
click at [491, 253] on div "طلب مشكل عادى + شوربة كوارع مخلية وسط + فتة خل وثوم وسط + سلطة وطيحنة وعيش Desc…" at bounding box center [579, 275] width 283 height 51
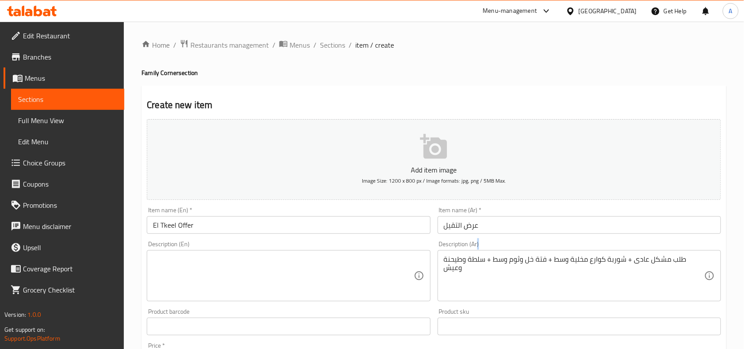
click at [491, 253] on div "طلب مشكل عادى + شوربة كوارع مخلية وسط + فتة خل وثوم وسط + سلطة وطيحنة وعيش Desc…" at bounding box center [579, 275] width 283 height 51
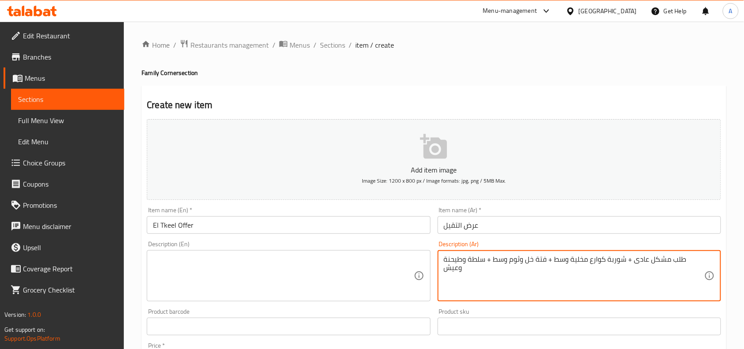
click at [494, 260] on textarea "طلب مشكل عادى + شوربة كوارع مخلية وسط + فتة خل وثوم وسط + سلطة وطيحنة وعيش" at bounding box center [574, 276] width 260 height 42
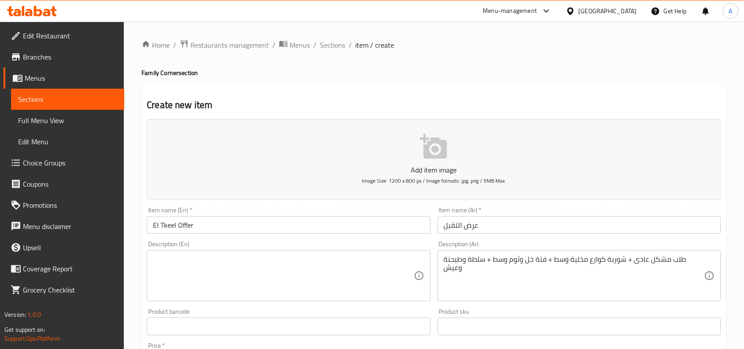
click at [278, 269] on textarea at bounding box center [283, 276] width 260 height 42
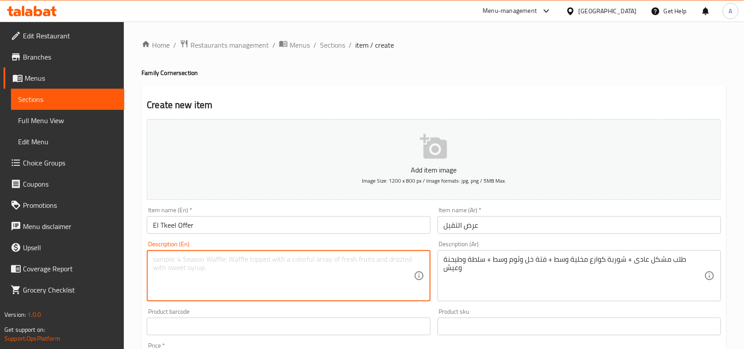
paste textarea "Regular mixed order + medium boneless cow trotter soup + medium garlic and vine…"
click at [159, 261] on textarea "Regular mixed order + medium boneless cow trotter soup + medium garlic and vine…" at bounding box center [283, 276] width 260 height 42
paste textarea "normal"
drag, startPoint x: 210, startPoint y: 258, endPoint x: 178, endPoint y: 255, distance: 31.4
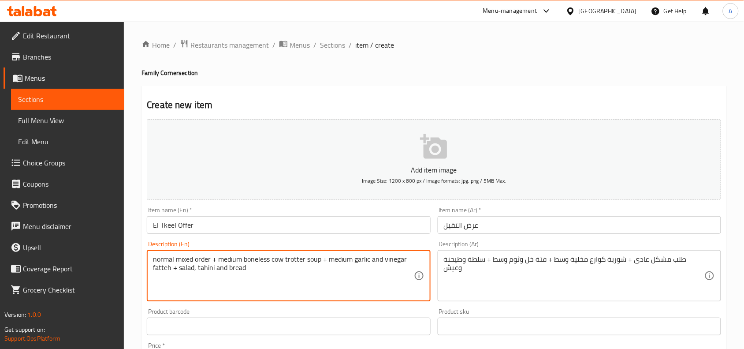
click at [178, 255] on textarea "normal mixed order + medium boneless cow trotter soup + medium garlic and vineg…" at bounding box center [283, 276] width 260 height 42
paste textarea "Talab Mushkil"
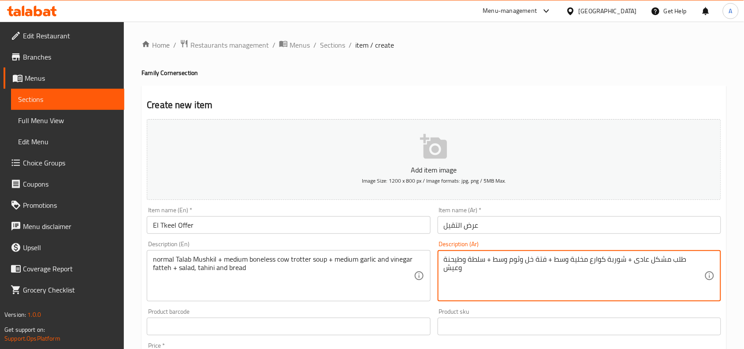
drag, startPoint x: 644, startPoint y: 258, endPoint x: 601, endPoint y: 254, distance: 42.5
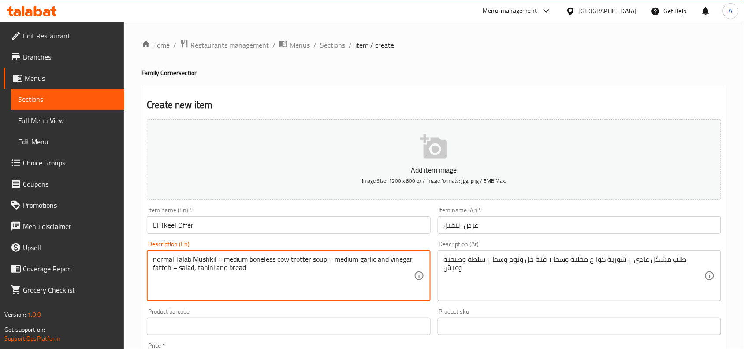
drag, startPoint x: 277, startPoint y: 261, endPoint x: 325, endPoint y: 259, distance: 48.1
paste textarea "Trotters Soup"
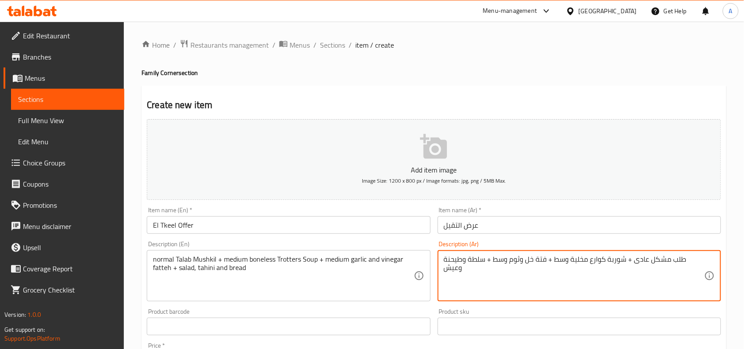
drag, startPoint x: 565, startPoint y: 259, endPoint x: 529, endPoint y: 257, distance: 36.2
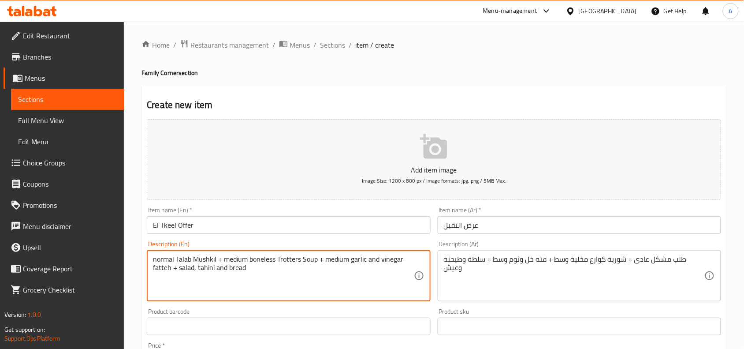
drag, startPoint x: 350, startPoint y: 262, endPoint x: 171, endPoint y: 265, distance: 179.8
paste textarea "Fatteh With Vinegar And Garlic"
click at [261, 272] on textarea "normal Talab Mushkil + medium boneless Trotters Soup + medium Fatteh With Vineg…" at bounding box center [283, 276] width 260 height 42
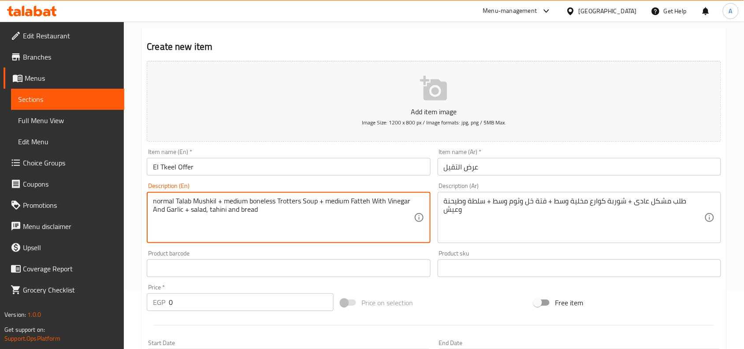
scroll to position [110, 0]
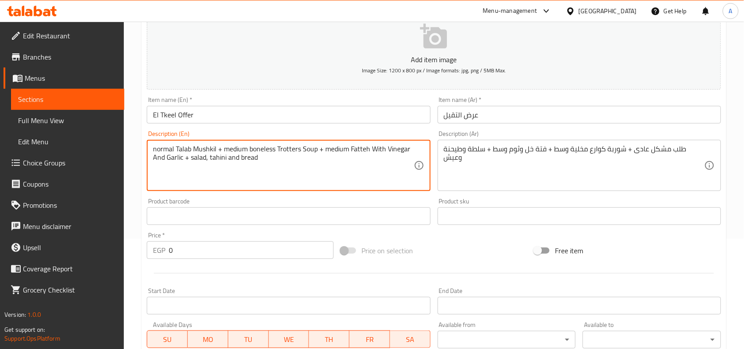
type textarea "normal Talab Mushkil + medium boneless Trotters Soup + medium Fatteh With Vineg…"
drag, startPoint x: 206, startPoint y: 250, endPoint x: 159, endPoint y: 248, distance: 46.7
click at [159, 248] on div "EGP 0 Price *" at bounding box center [240, 250] width 187 height 18
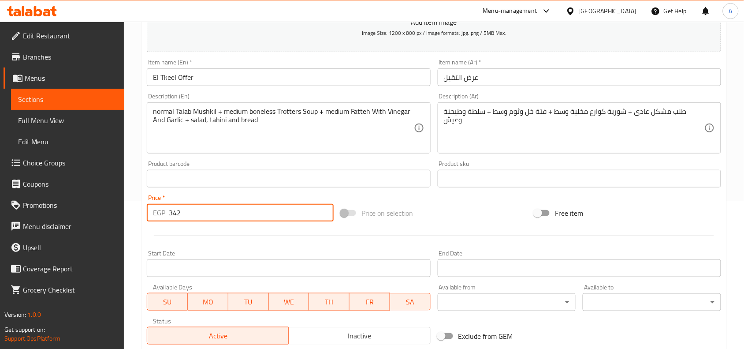
scroll to position [165, 0]
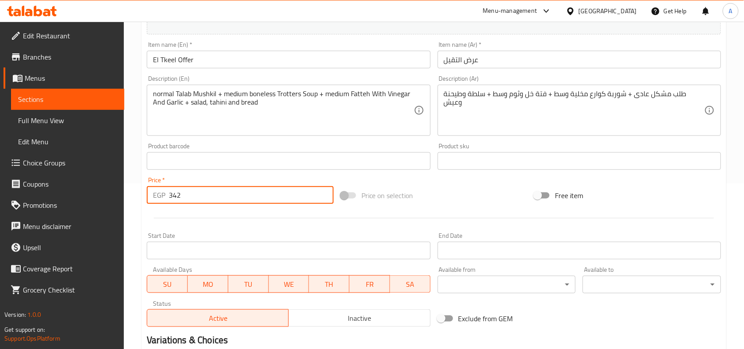
type input "342"
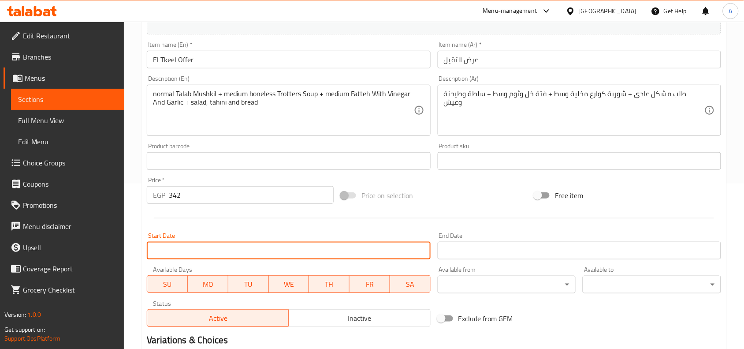
click at [274, 246] on input "Start Date" at bounding box center [288, 250] width 283 height 18
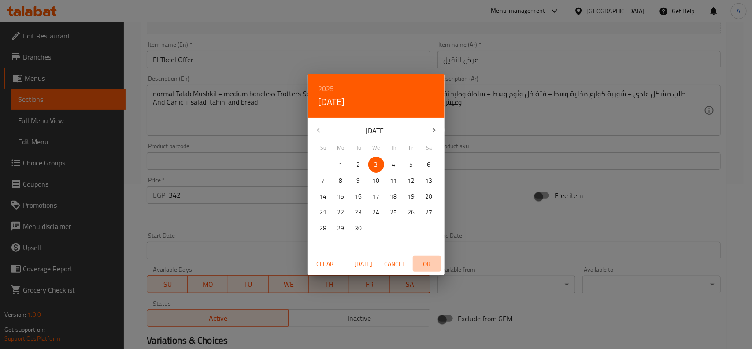
click at [424, 259] on span "OK" at bounding box center [426, 263] width 21 height 11
type input "[DATE]"
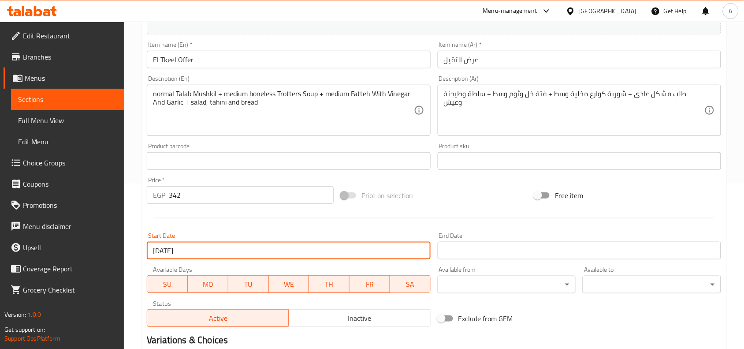
click at [486, 252] on input "Start Date" at bounding box center [579, 250] width 283 height 18
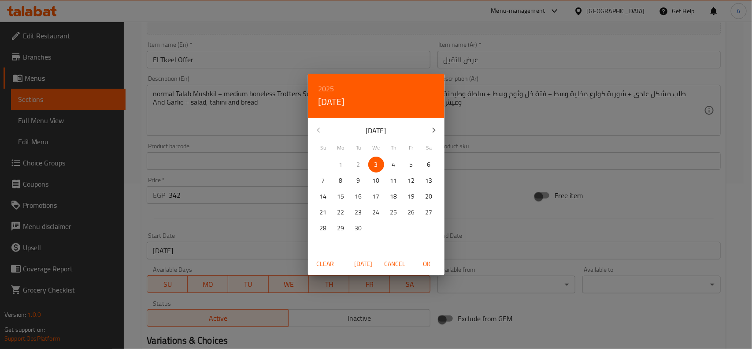
click at [435, 122] on button "button" at bounding box center [433, 129] width 21 height 21
click at [415, 224] on span "31" at bounding box center [412, 227] width 16 height 11
click at [430, 261] on span "OK" at bounding box center [426, 263] width 21 height 11
type input "[DATE]"
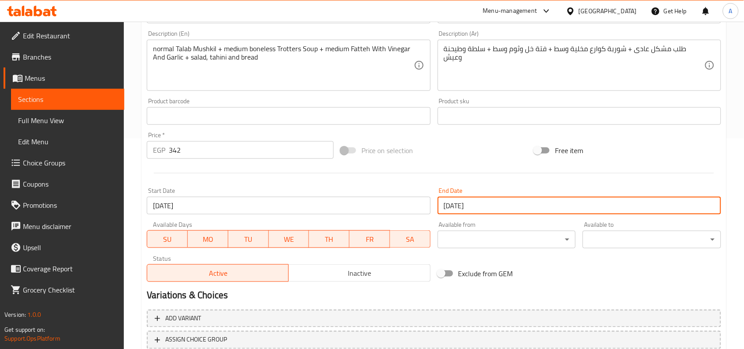
scroll to position [272, 0]
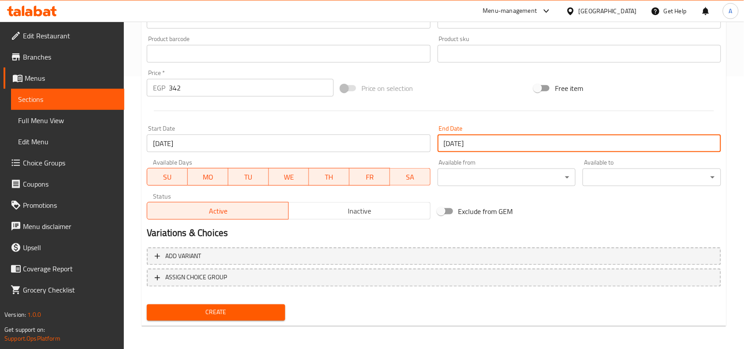
click at [350, 201] on div "Active Inactive" at bounding box center [288, 206] width 283 height 26
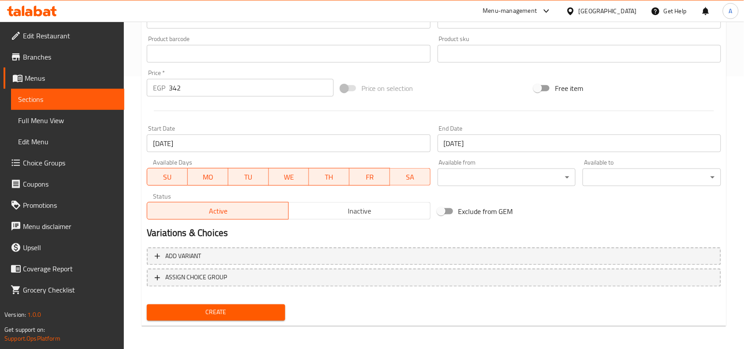
click at [354, 207] on span "Inactive" at bounding box center [359, 210] width 134 height 13
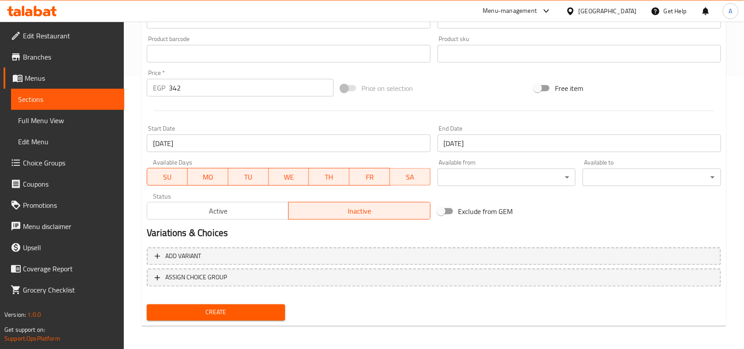
click at [255, 307] on span "Create" at bounding box center [216, 312] width 124 height 11
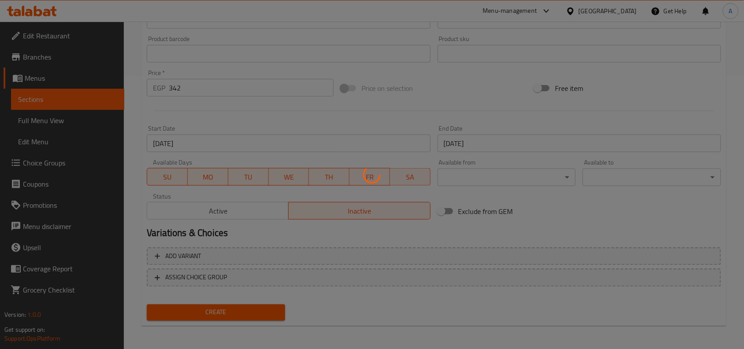
type input "0"
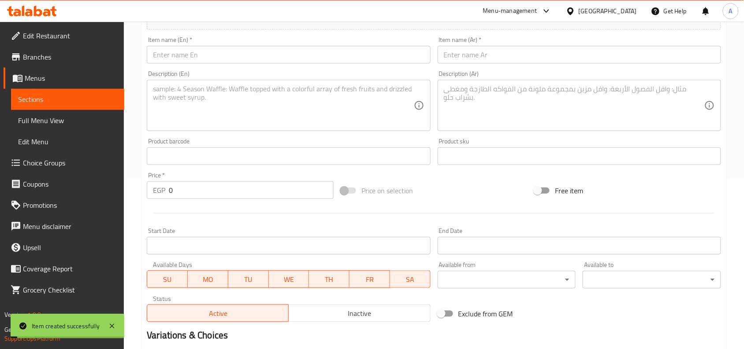
scroll to position [0, 0]
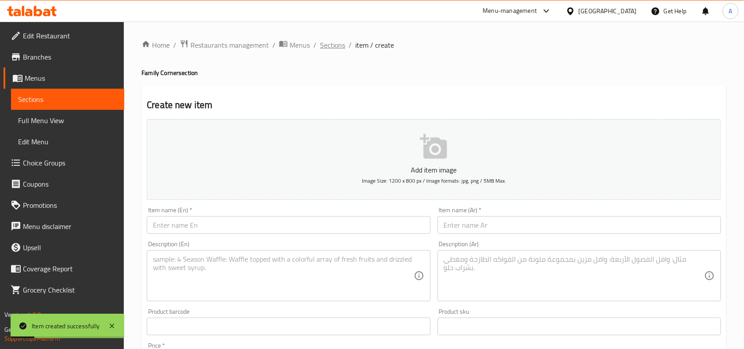
click at [344, 41] on span "Sections" at bounding box center [332, 45] width 25 height 11
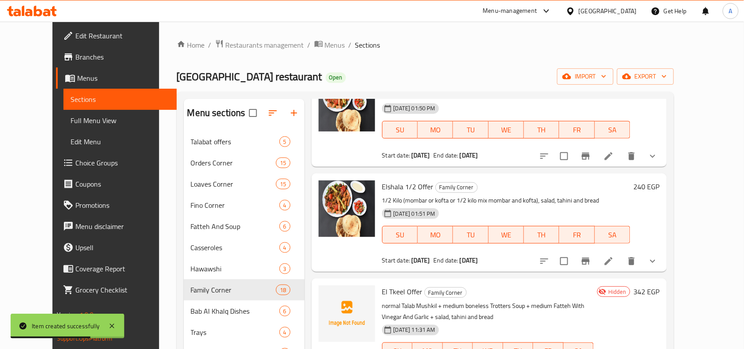
scroll to position [165, 0]
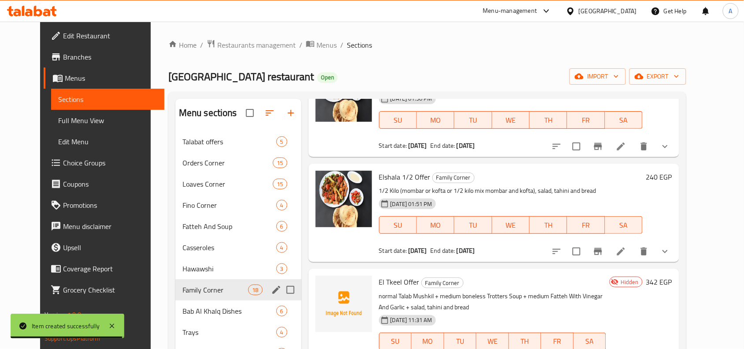
click at [187, 284] on span "Family Corner" at bounding box center [215, 289] width 66 height 11
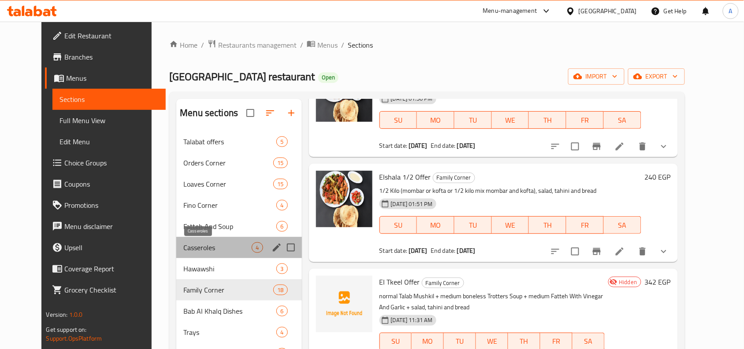
click at [194, 245] on span "Casseroles" at bounding box center [217, 247] width 68 height 11
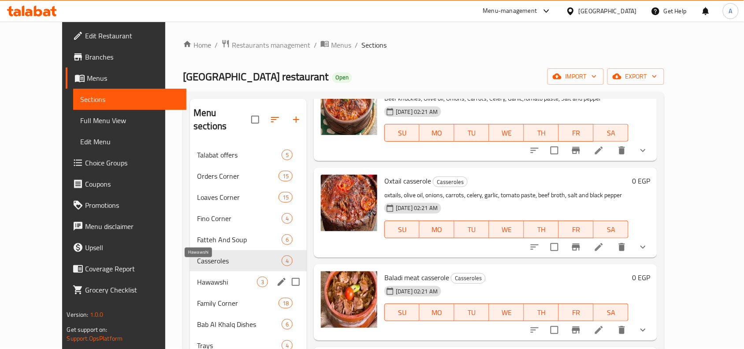
click at [197, 276] on span "Hawawshi" at bounding box center [227, 281] width 60 height 11
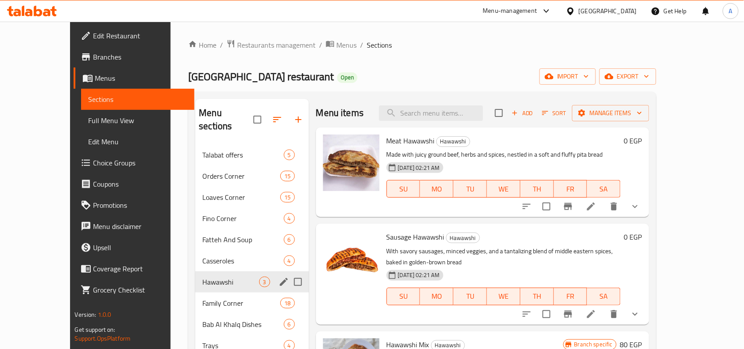
click at [195, 292] on div "Family Corner 18" at bounding box center [251, 302] width 113 height 21
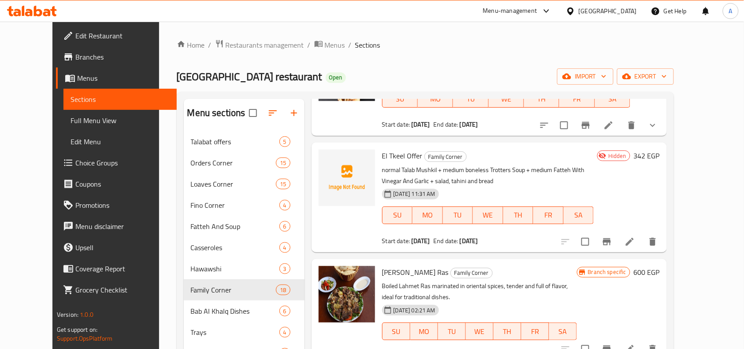
scroll to position [330, 0]
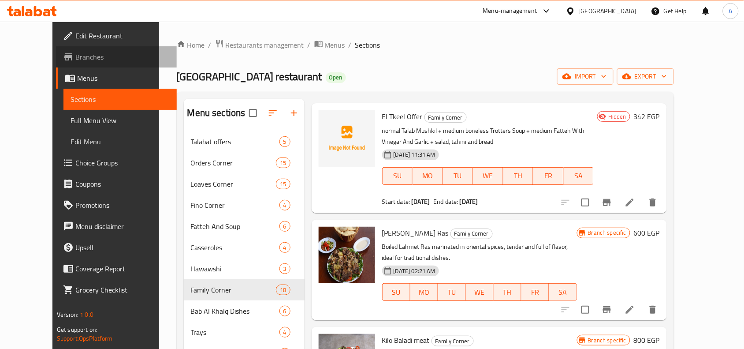
click at [75, 52] on span "Branches" at bounding box center [122, 57] width 94 height 11
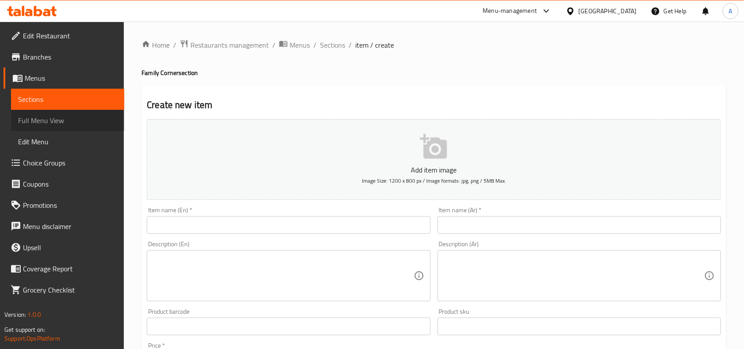
click at [55, 122] on span "Full Menu View" at bounding box center [67, 120] width 99 height 11
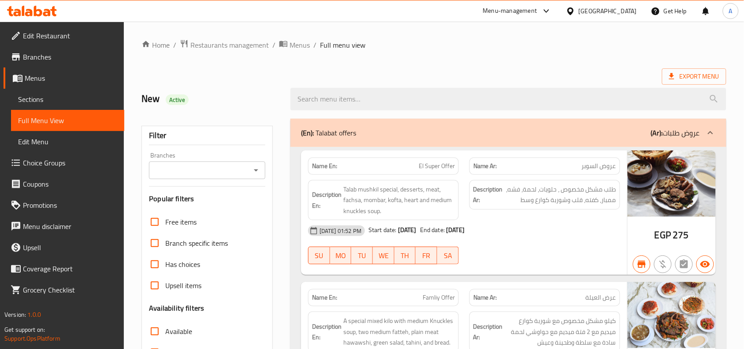
click at [438, 69] on div "Export Menu" at bounding box center [433, 76] width 585 height 16
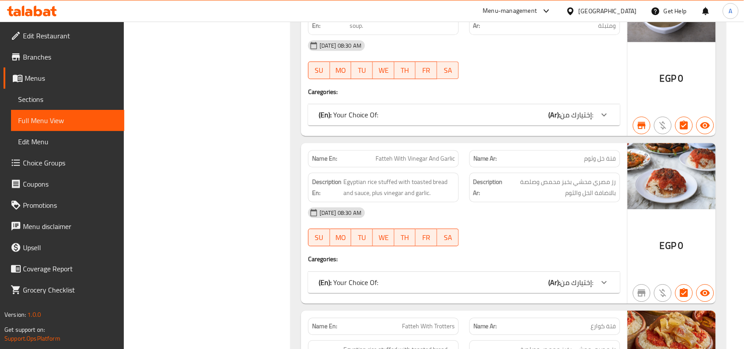
copy span "فتة خل وثوم"
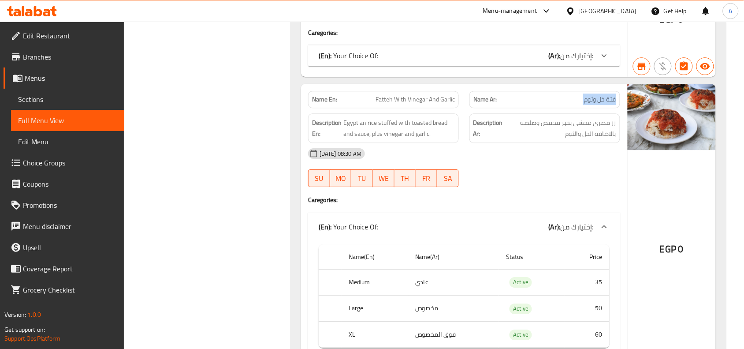
scroll to position [6671, 0]
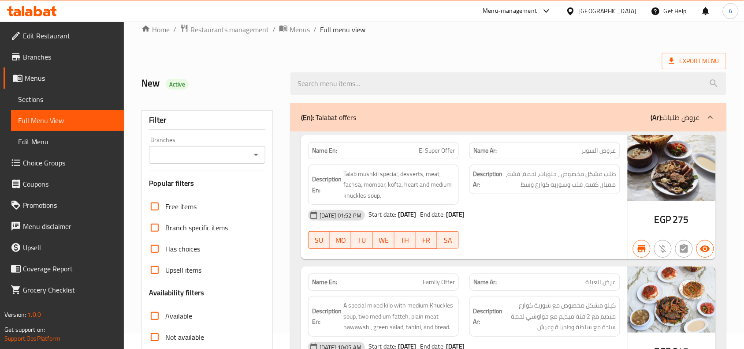
scroll to position [690, 0]
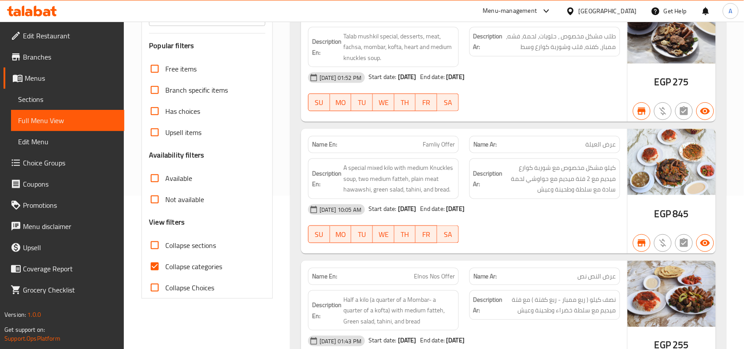
scroll to position [6282, 0]
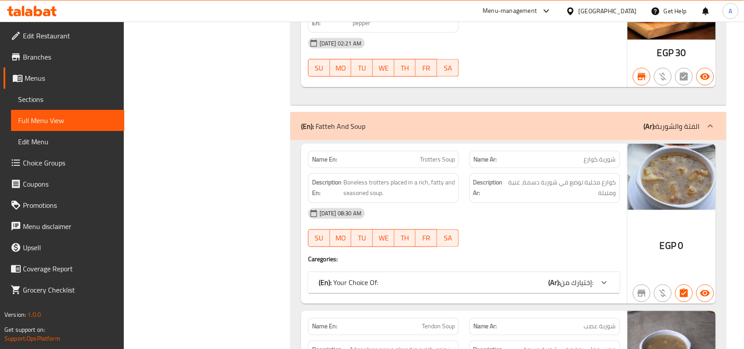
copy span "Trotters Soup"
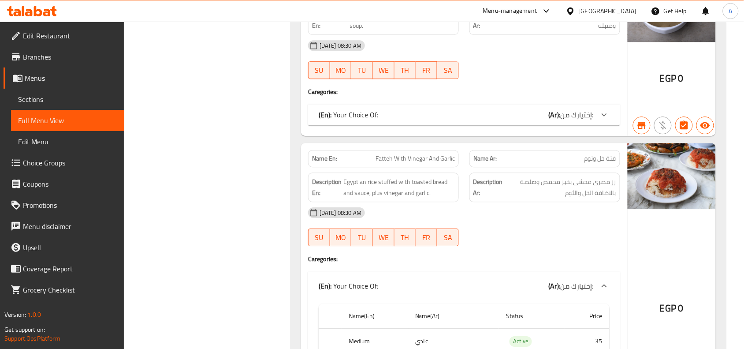
copy span "Fatteh With Vinegar And Garlic"
click at [44, 101] on span "Sections" at bounding box center [67, 99] width 99 height 11
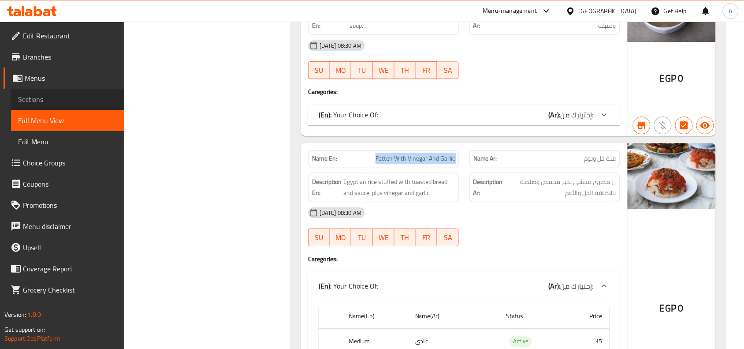
scroll to position [124, 0]
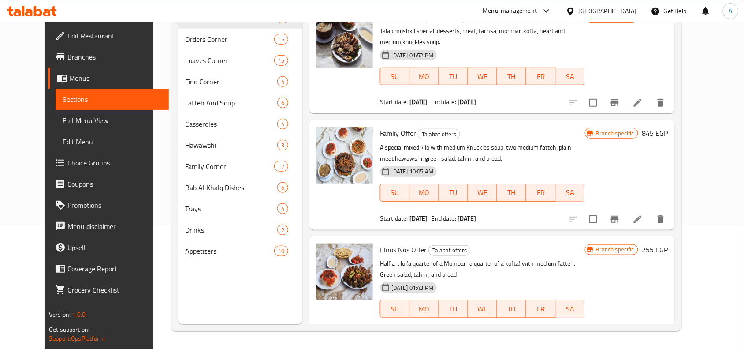
click at [63, 116] on span "Full Menu View" at bounding box center [112, 120] width 99 height 11
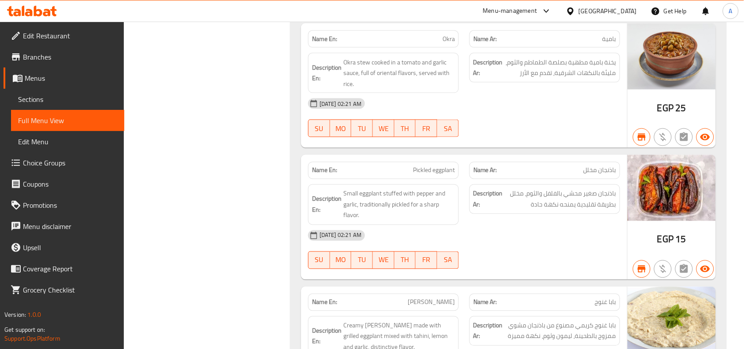
click at [42, 94] on span "Sections" at bounding box center [67, 99] width 99 height 11
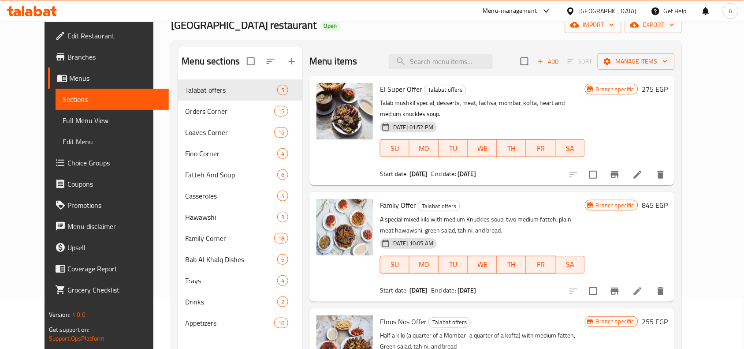
scroll to position [124, 0]
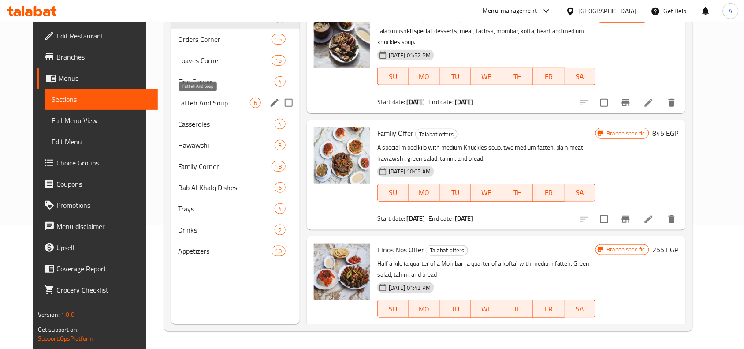
click at [188, 102] on span "Fatteh And Soup" at bounding box center [214, 102] width 72 height 11
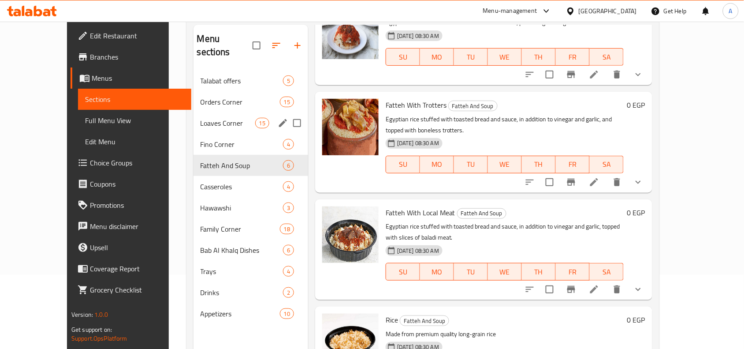
scroll to position [55, 0]
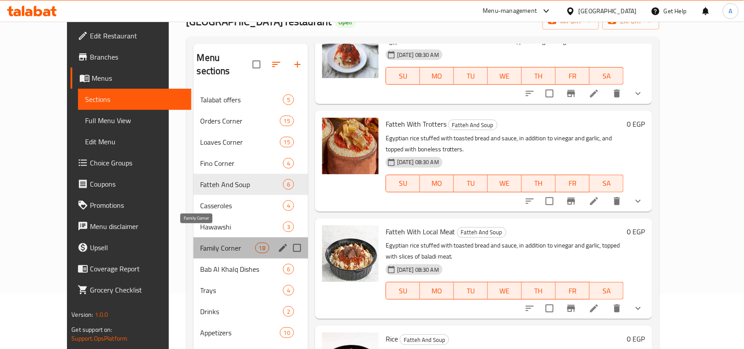
click at [200, 242] on span "Family Corner" at bounding box center [227, 247] width 55 height 11
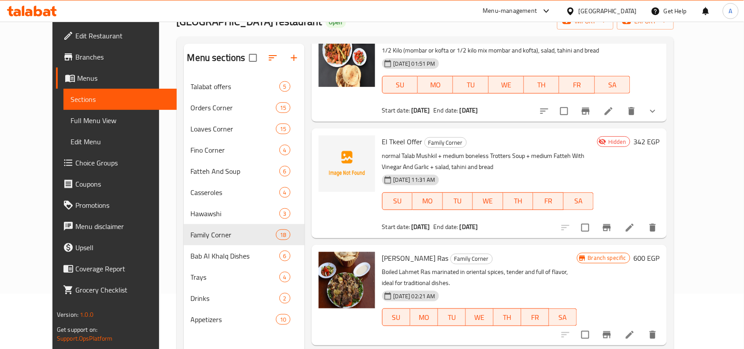
click at [635, 222] on icon at bounding box center [629, 227] width 11 height 11
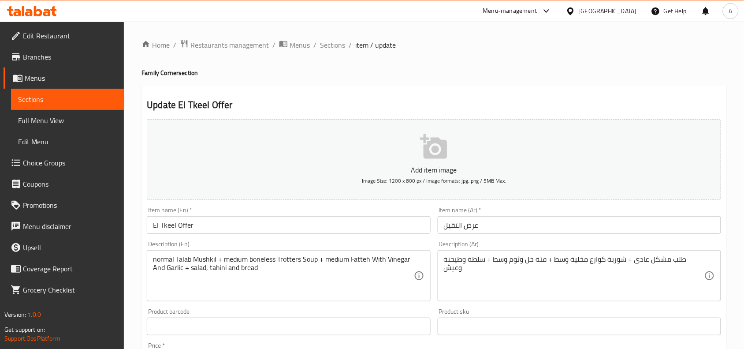
scroll to position [220, 0]
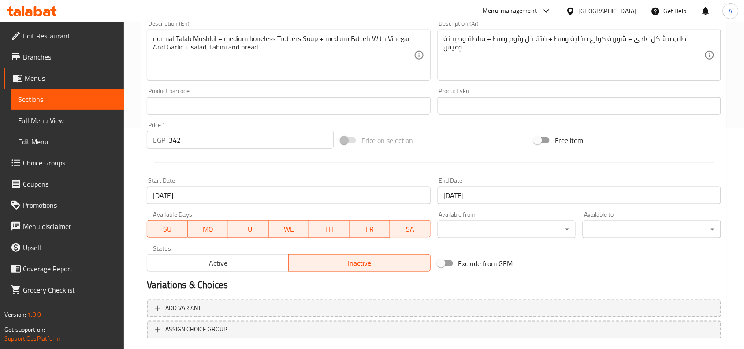
click at [217, 265] on span "Active" at bounding box center [218, 262] width 134 height 13
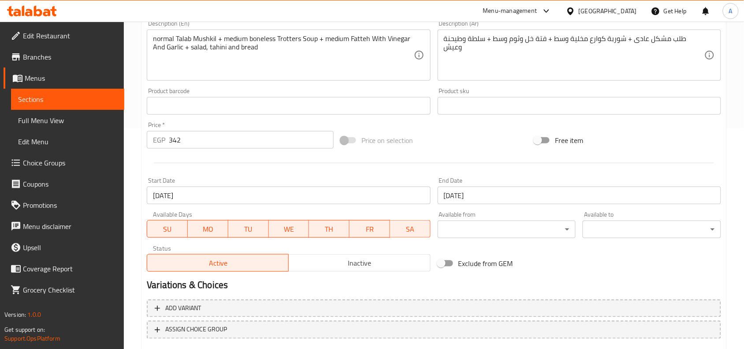
scroll to position [272, 0]
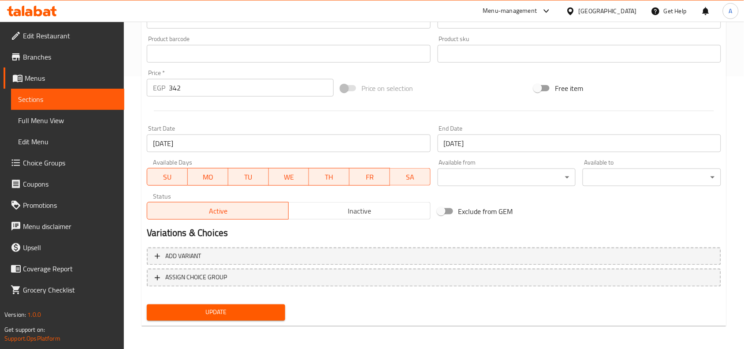
click at [238, 309] on span "Update" at bounding box center [216, 312] width 124 height 11
click at [48, 99] on span "Sections" at bounding box center [67, 99] width 99 height 11
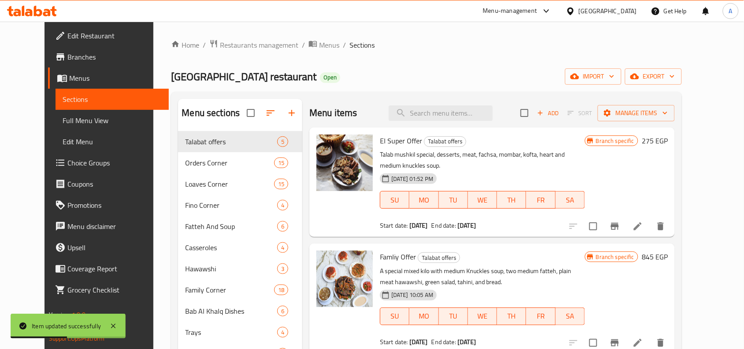
click at [67, 60] on span "Branches" at bounding box center [114, 57] width 94 height 11
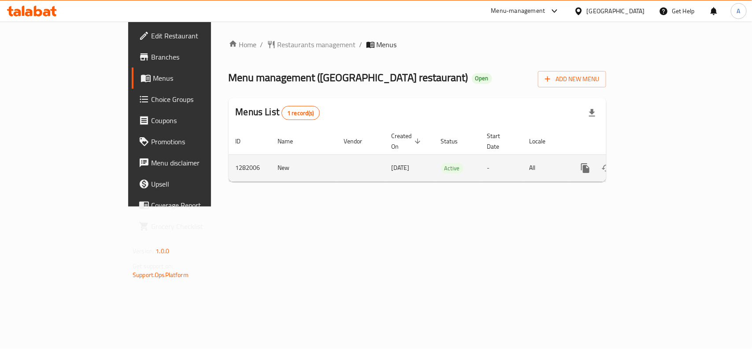
click at [654, 163] on icon "enhanced table" at bounding box center [649, 168] width 11 height 11
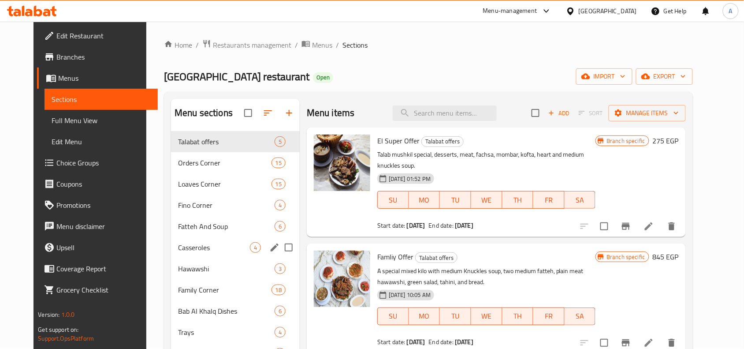
scroll to position [55, 0]
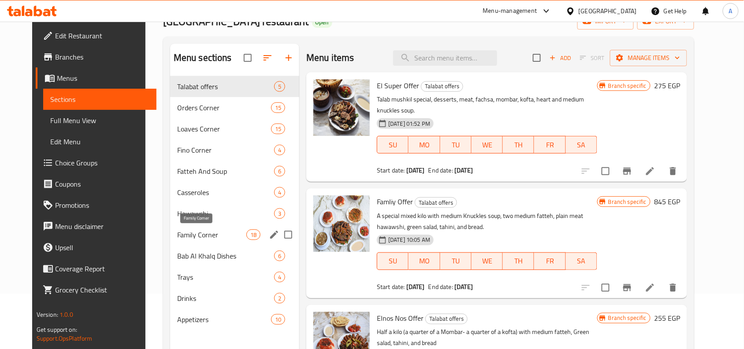
click at [199, 230] on span "Family Corner" at bounding box center [211, 234] width 69 height 11
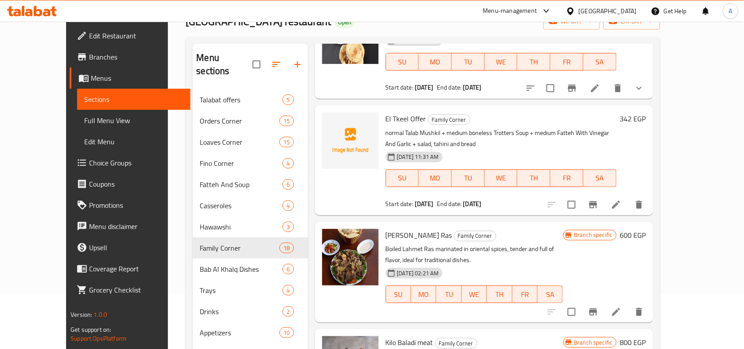
scroll to position [275, 0]
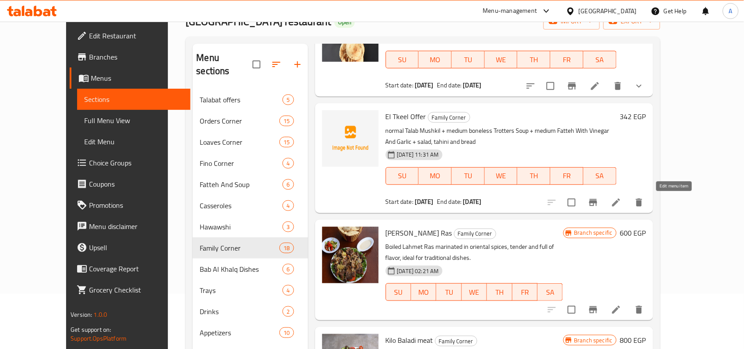
click at [620, 204] on icon at bounding box center [616, 202] width 8 height 8
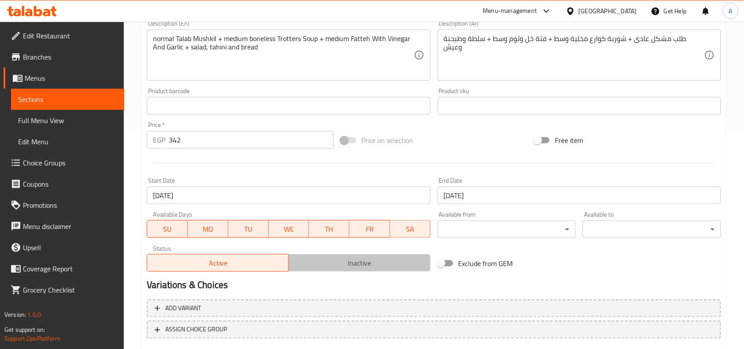
click at [349, 254] on button "Inactive" at bounding box center [359, 263] width 142 height 18
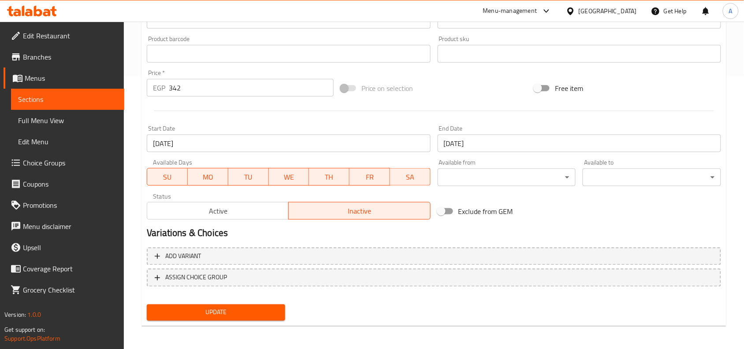
click at [256, 308] on span "Update" at bounding box center [216, 312] width 124 height 11
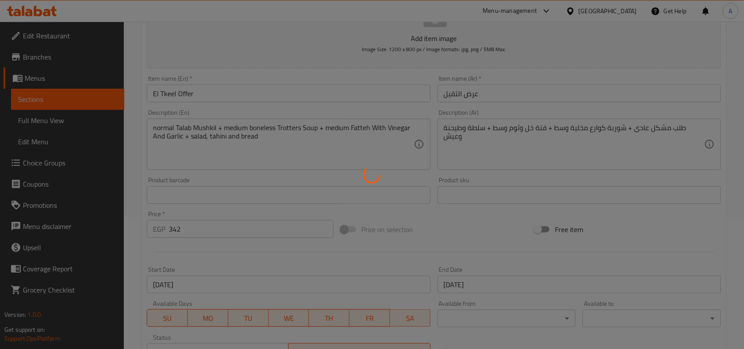
scroll to position [52, 0]
